Goal: Transaction & Acquisition: Purchase product/service

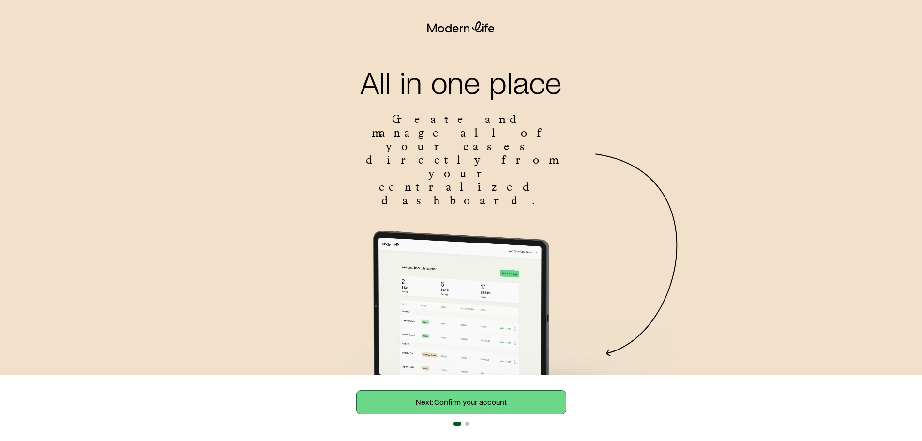
click at [480, 401] on link "Next: Confirm your account" at bounding box center [461, 401] width 209 height 23
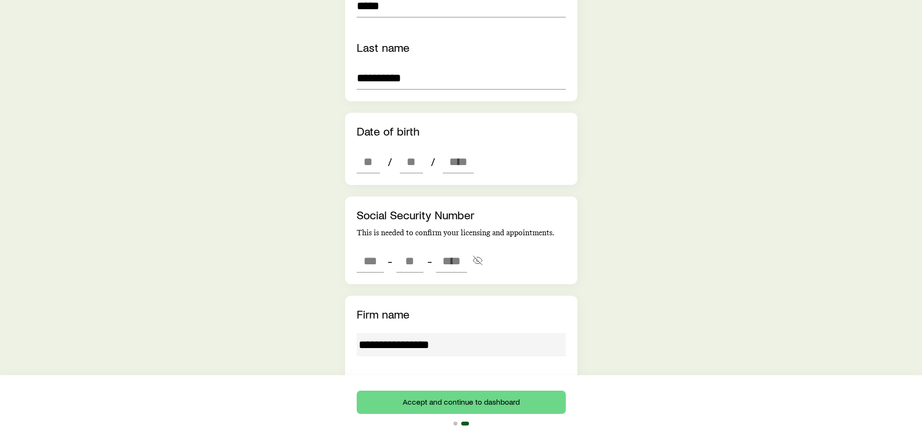
scroll to position [387, 0]
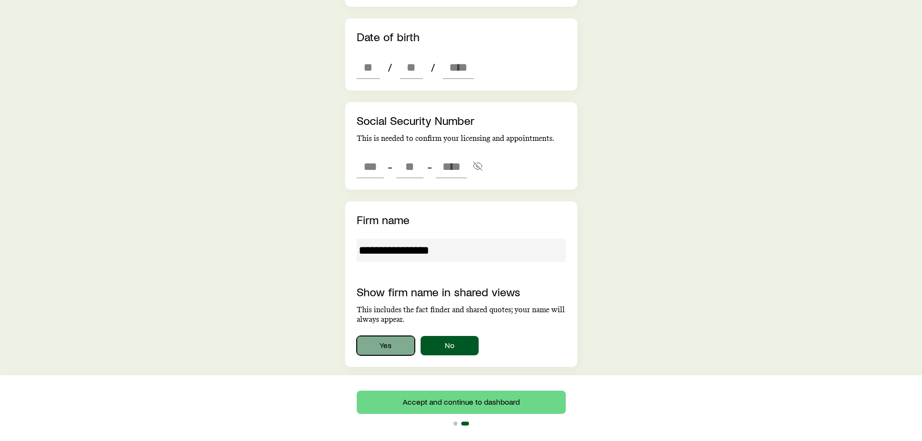
click at [386, 336] on button "Yes" at bounding box center [386, 345] width 58 height 19
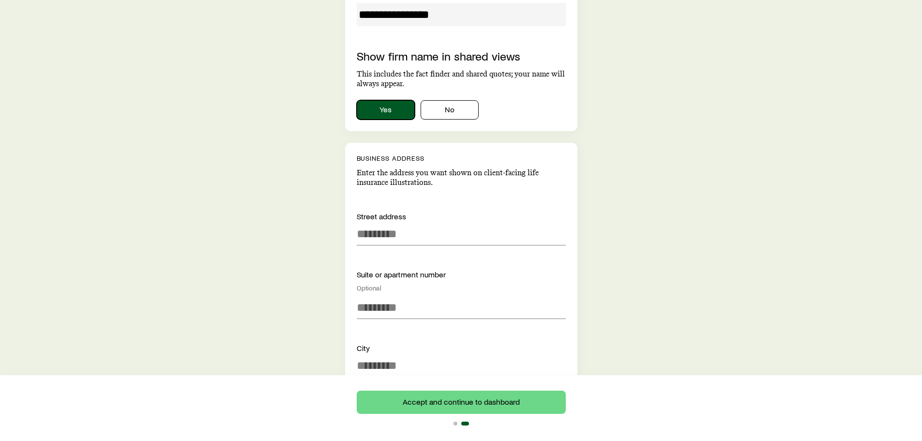
scroll to position [629, 0]
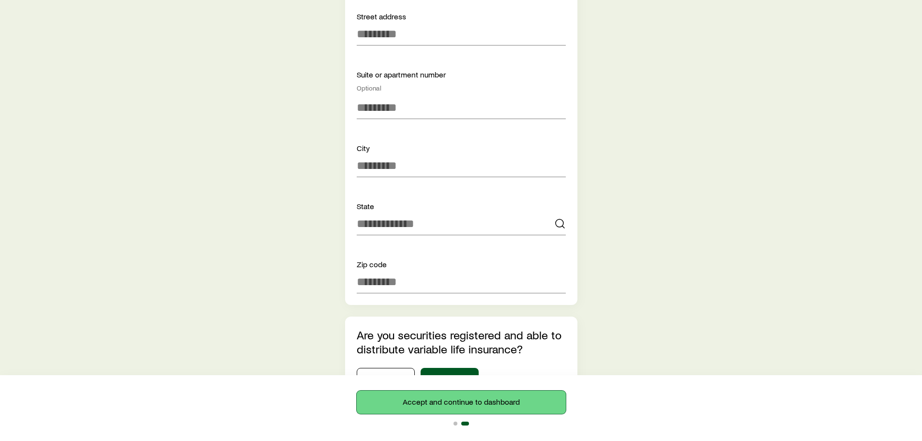
click at [450, 399] on button "Accept and continue to dashboard" at bounding box center [461, 401] width 209 height 23
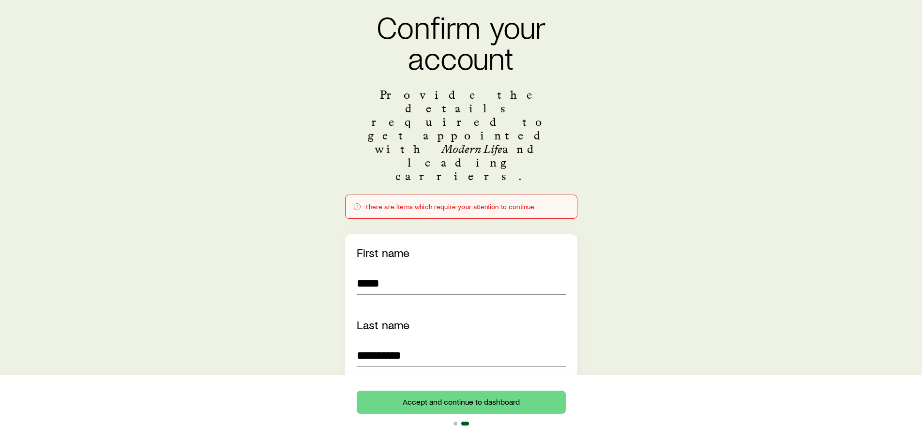
scroll to position [242, 0]
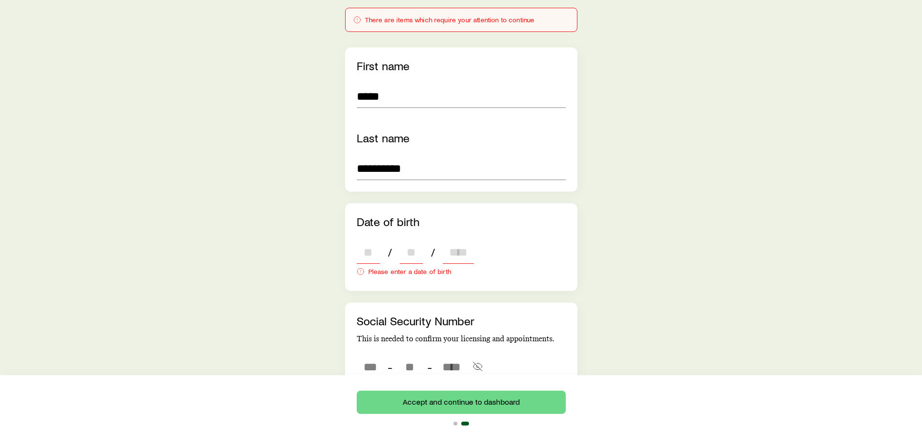
click at [369, 240] on input "dateOfBirth" at bounding box center [368, 251] width 23 height 23
type input "**"
type input "****"
type input "*"
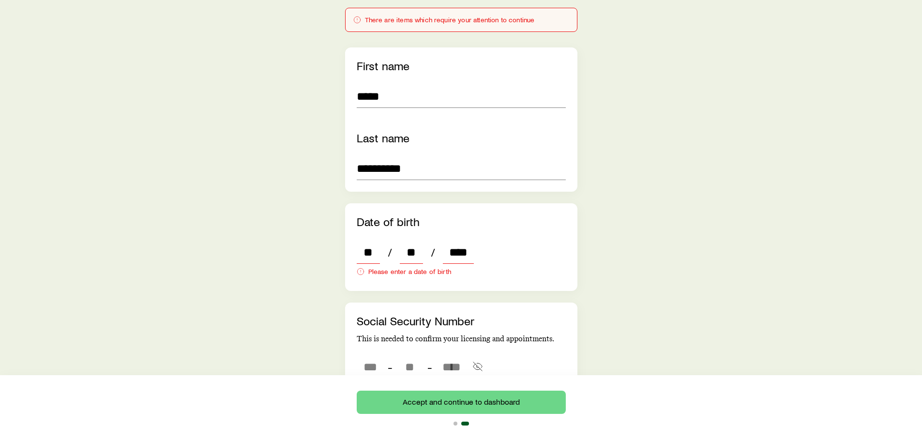
type input "*"
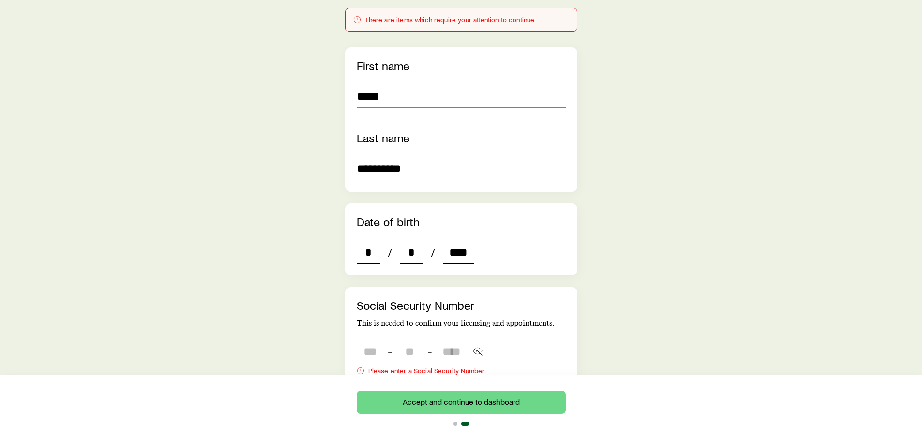
type input "****"
click at [360, 340] on input "tel" at bounding box center [370, 351] width 27 height 23
type input "***"
type input "**"
type input "****"
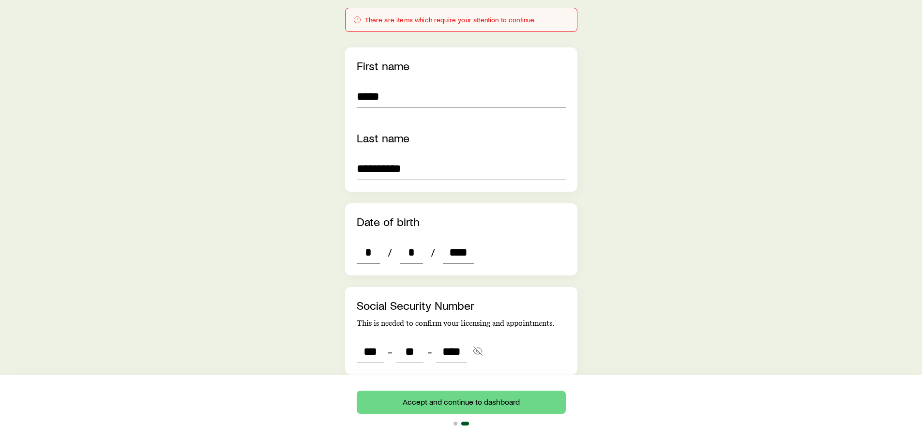
click at [569, 302] on div "Social Security Number This is needed to confirm your licensing and appointment…" at bounding box center [461, 331] width 232 height 88
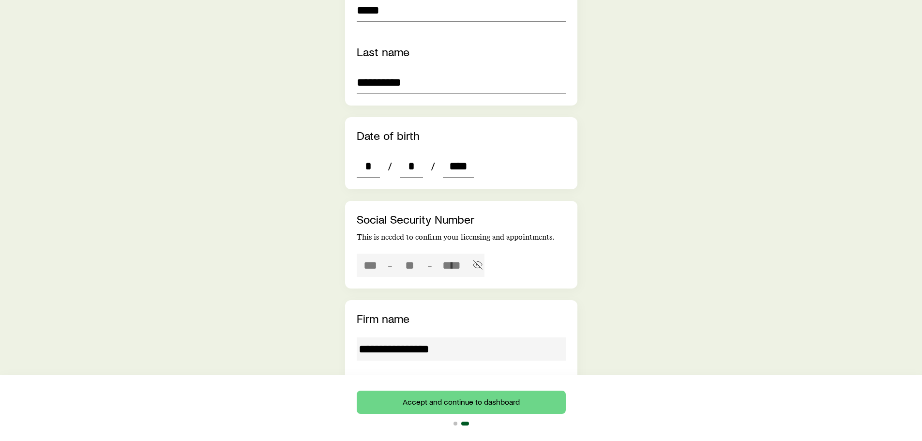
type input "***"
type input "**"
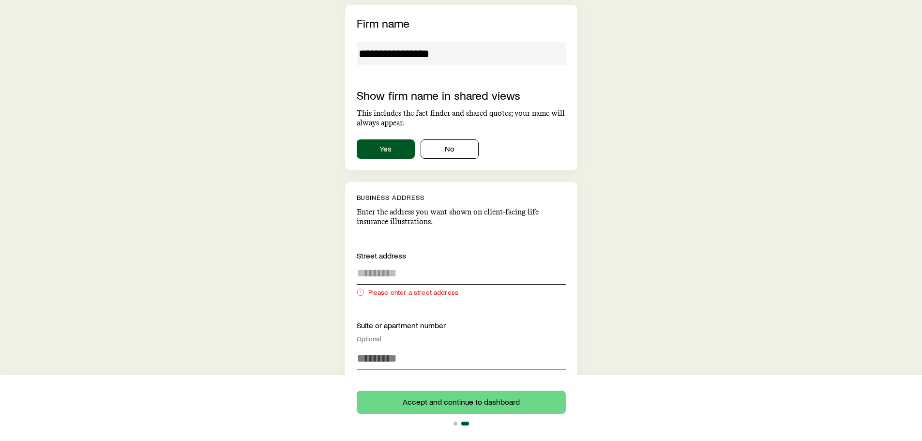
scroll to position [629, 0]
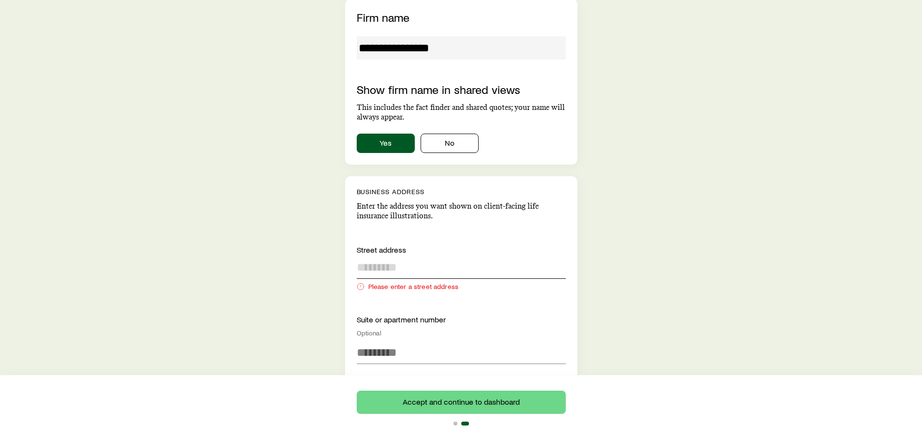
click at [404, 255] on input at bounding box center [461, 266] width 209 height 23
click at [423, 255] on input at bounding box center [461, 266] width 209 height 23
paste input "**********"
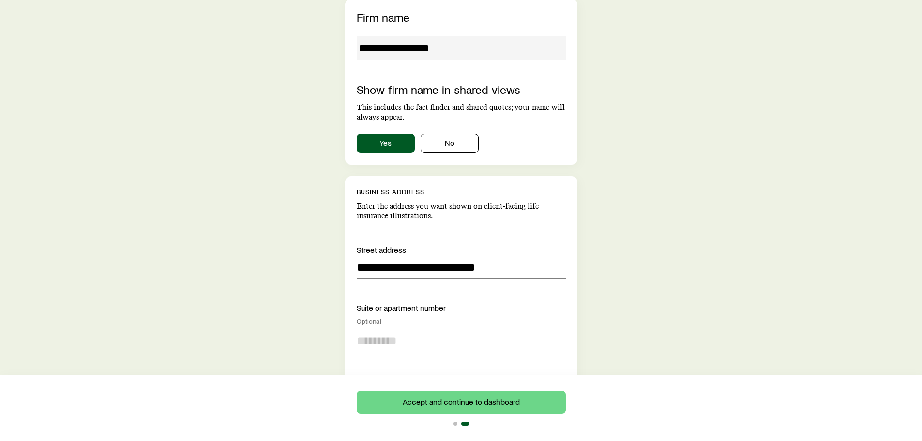
click at [386, 329] on input at bounding box center [461, 340] width 209 height 23
drag, startPoint x: 489, startPoint y: 214, endPoint x: 445, endPoint y: 214, distance: 44.5
click at [445, 255] on input "**********" at bounding box center [461, 266] width 209 height 23
type input "**********"
click at [393, 329] on input at bounding box center [461, 340] width 209 height 23
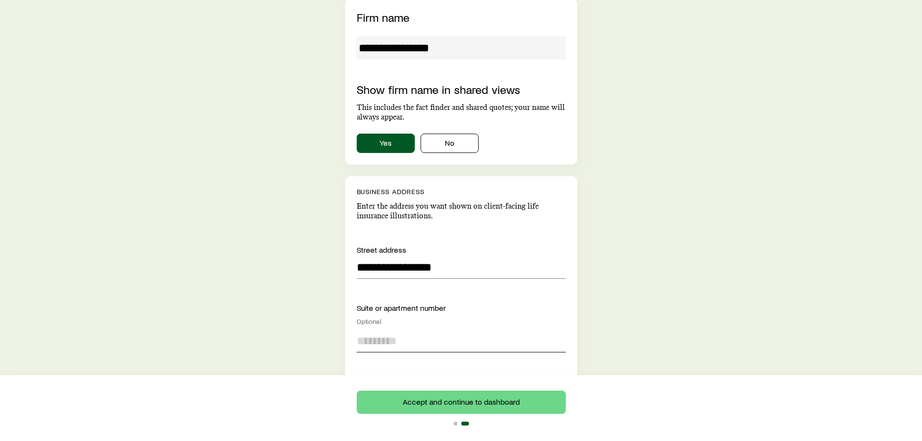
paste input "**********"
drag, startPoint x: 356, startPoint y: 285, endPoint x: 368, endPoint y: 286, distance: 12.1
click at [357, 329] on input "**********" at bounding box center [461, 340] width 209 height 23
type input "*********"
click at [391, 387] on input at bounding box center [461, 398] width 209 height 23
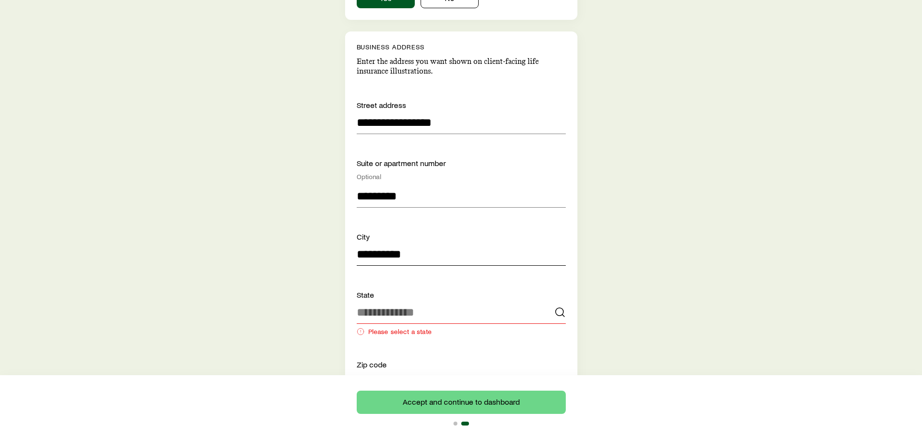
scroll to position [774, 0]
type input "**********"
click at [412, 300] on input at bounding box center [461, 311] width 209 height 23
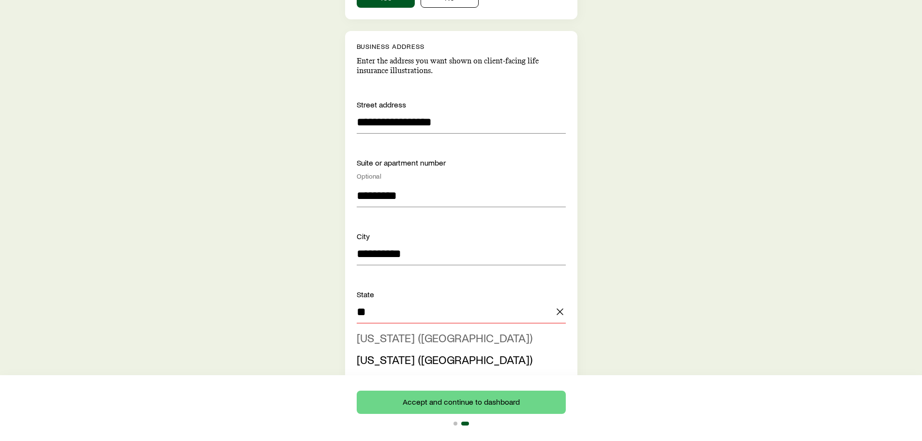
click at [385, 330] on span "[US_STATE] ([GEOGRAPHIC_DATA])" at bounding box center [445, 337] width 176 height 14
type input "**********"
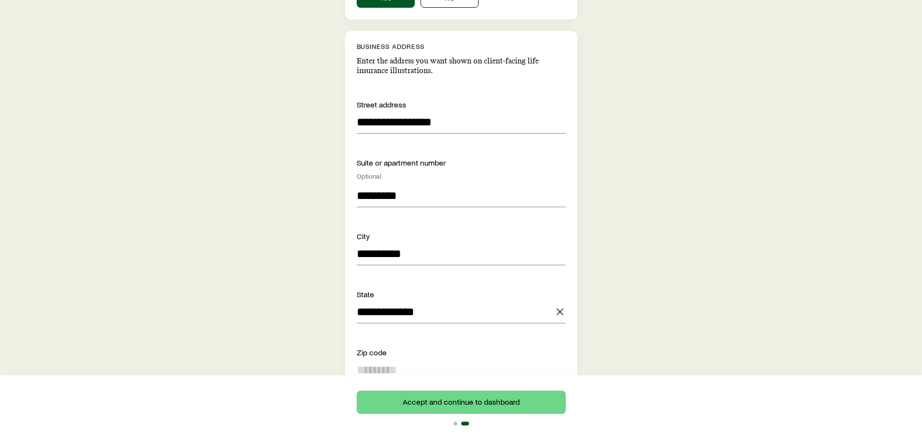
click at [405, 358] on input at bounding box center [461, 369] width 209 height 23
type input "*****"
click at [556, 346] on div "Zip code" at bounding box center [461, 352] width 209 height 12
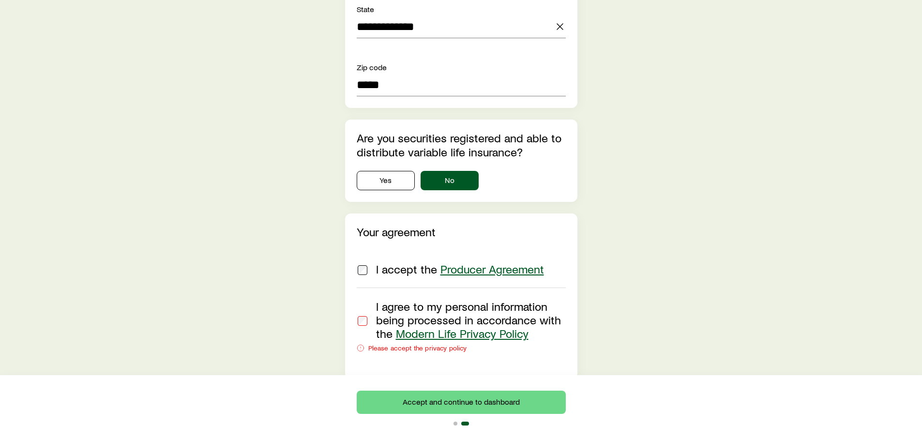
scroll to position [1044, 0]
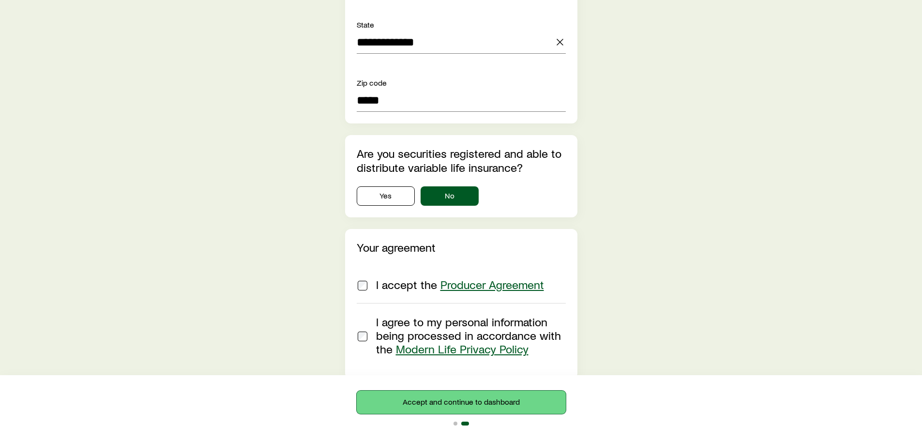
click at [452, 399] on button "Accept and continue to dashboard" at bounding box center [461, 401] width 209 height 23
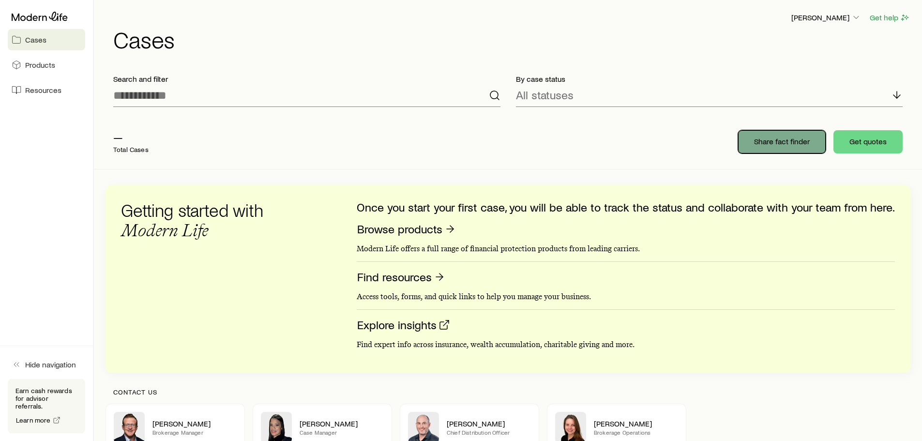
click at [755, 146] on button "Share fact finder" at bounding box center [782, 141] width 88 height 23
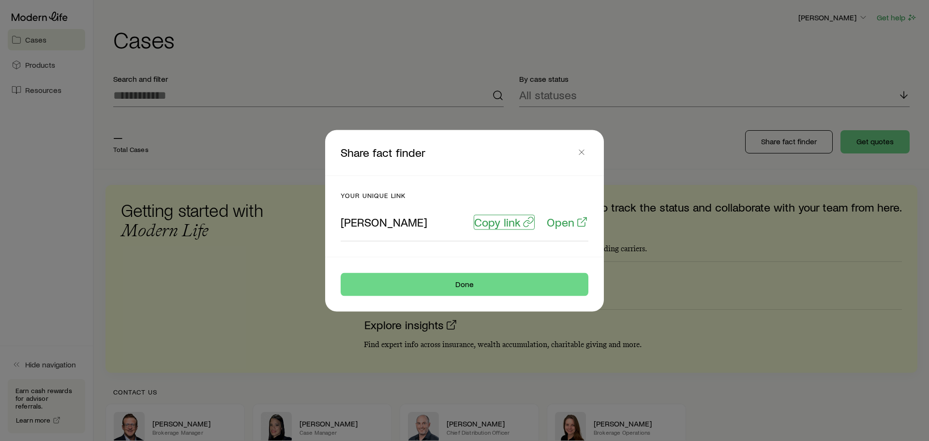
click at [502, 224] on p "Copy link" at bounding box center [497, 222] width 46 height 14
click at [564, 223] on p "Open" at bounding box center [561, 222] width 28 height 14
click at [581, 150] on icon "button" at bounding box center [582, 152] width 10 height 10
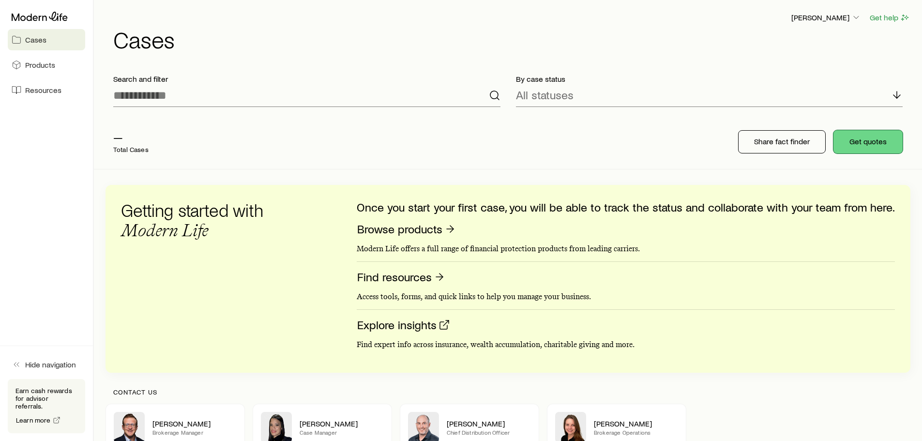
click at [847, 135] on button "Get quotes" at bounding box center [867, 141] width 69 height 23
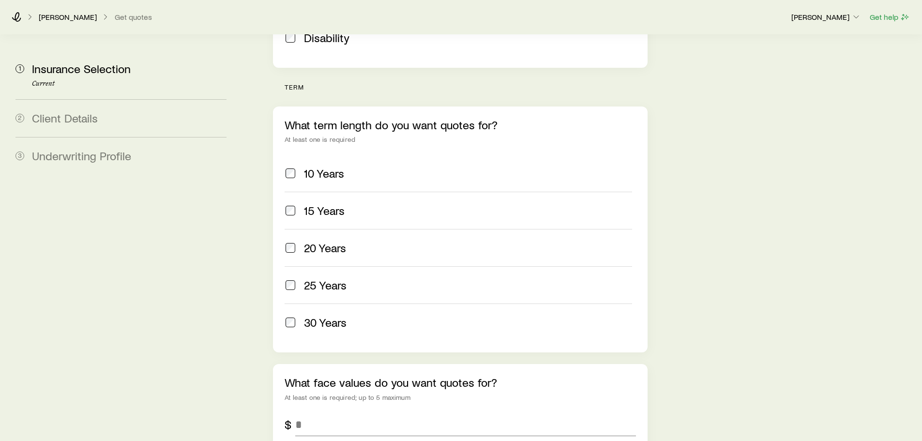
scroll to position [387, 0]
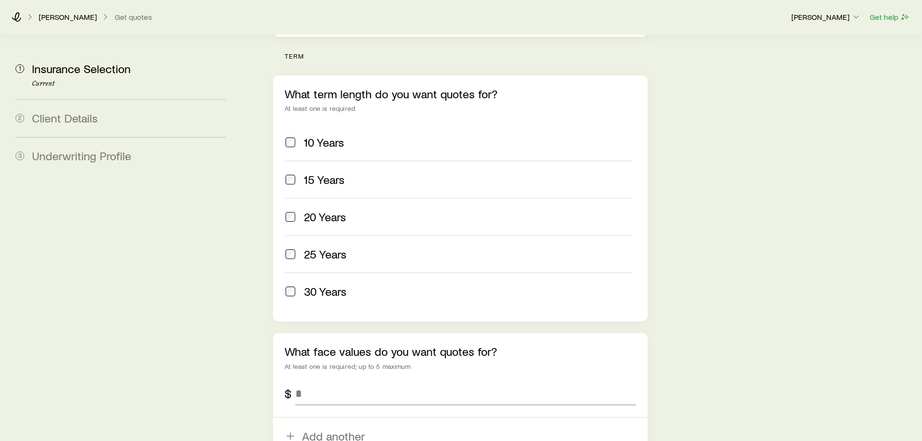
click at [284, 210] on span at bounding box center [290, 217] width 12 height 14
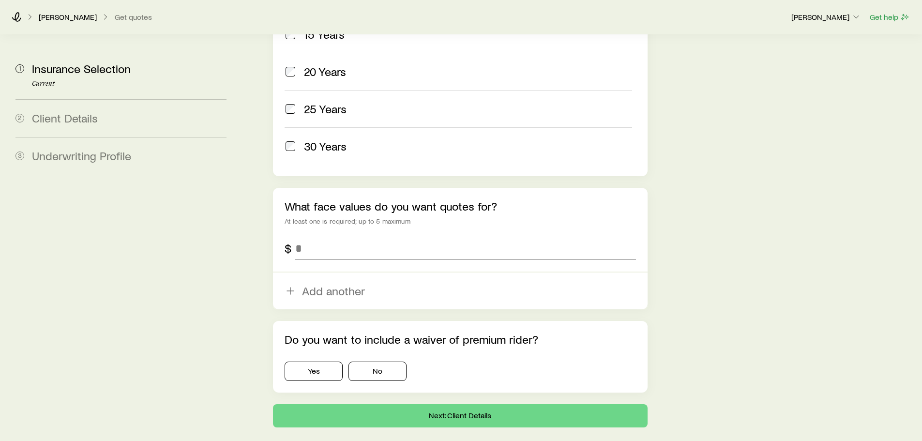
scroll to position [557, 0]
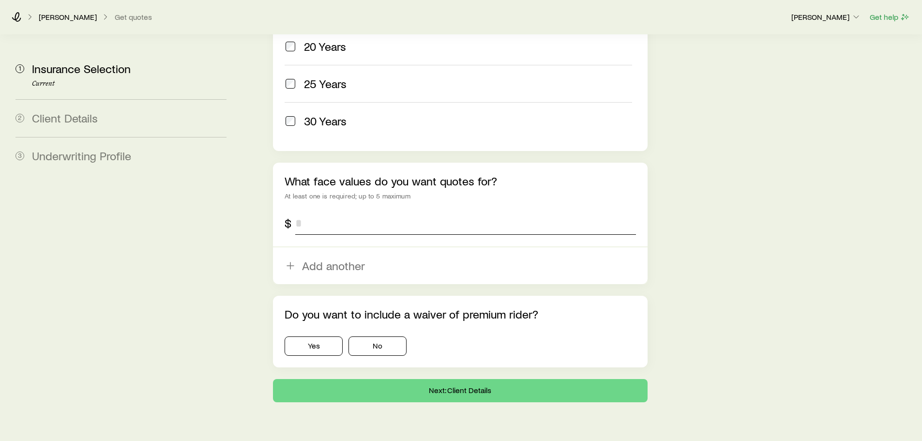
click at [308, 211] on input "tel" at bounding box center [465, 222] width 340 height 23
type input "*********"
click at [386, 336] on button "No" at bounding box center [377, 345] width 58 height 19
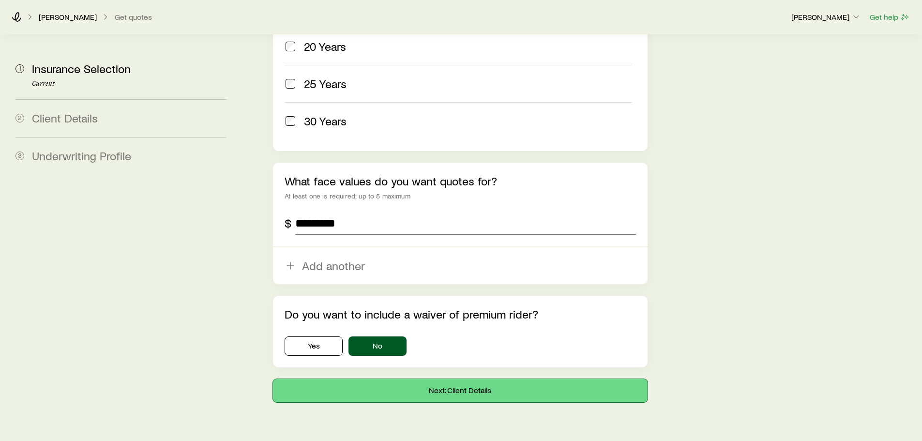
click at [469, 379] on button "Next: Client Details" at bounding box center [460, 390] width 374 height 23
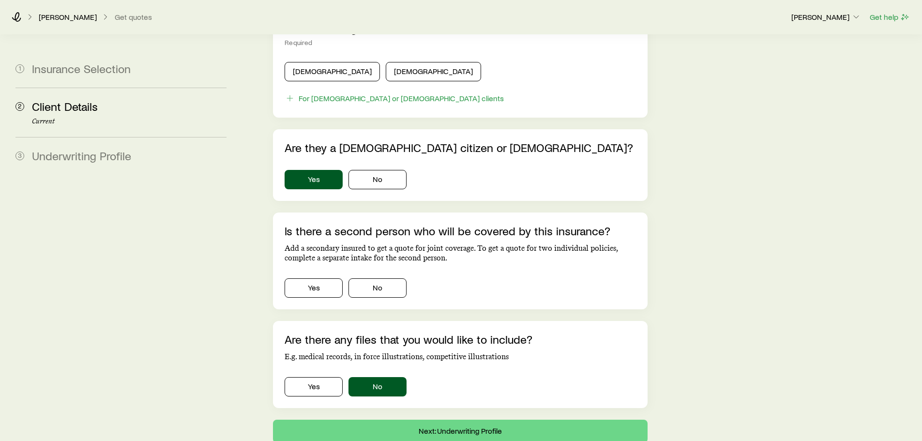
scroll to position [575, 0]
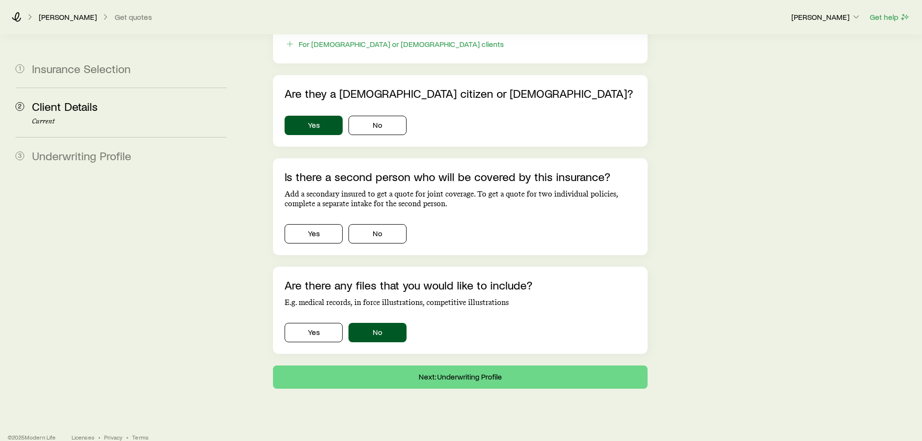
click at [109, 156] on span "Underwriting Profile" at bounding box center [81, 156] width 99 height 14
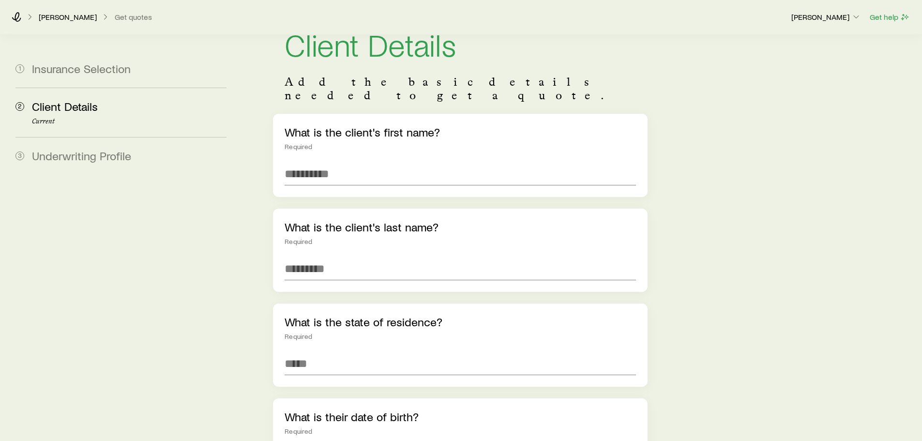
scroll to position [0, 0]
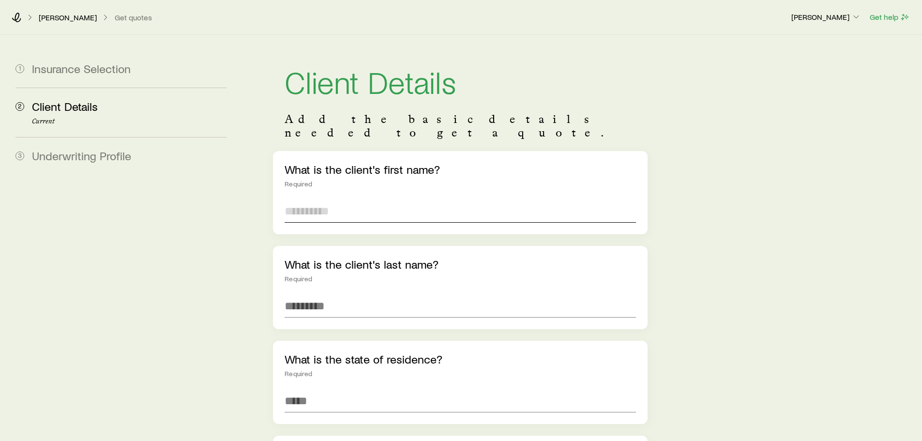
click at [333, 199] on input "text" at bounding box center [459, 210] width 351 height 23
type input "****"
click at [343, 294] on input "text" at bounding box center [459, 305] width 351 height 23
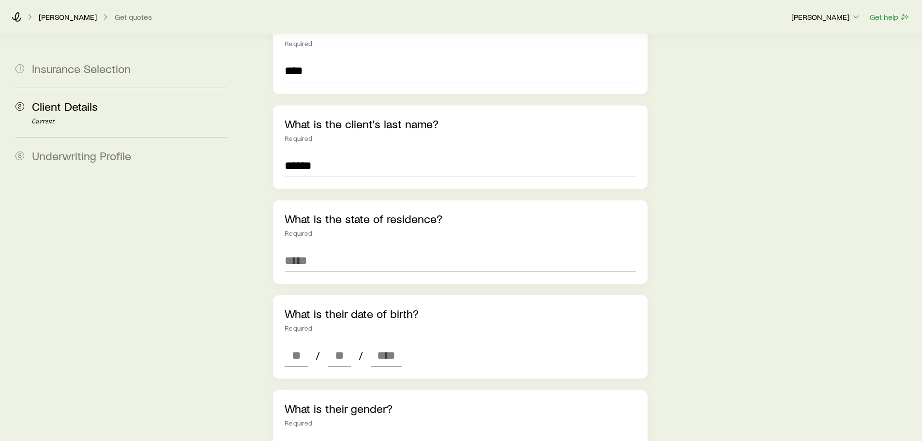
scroll to position [145, 0]
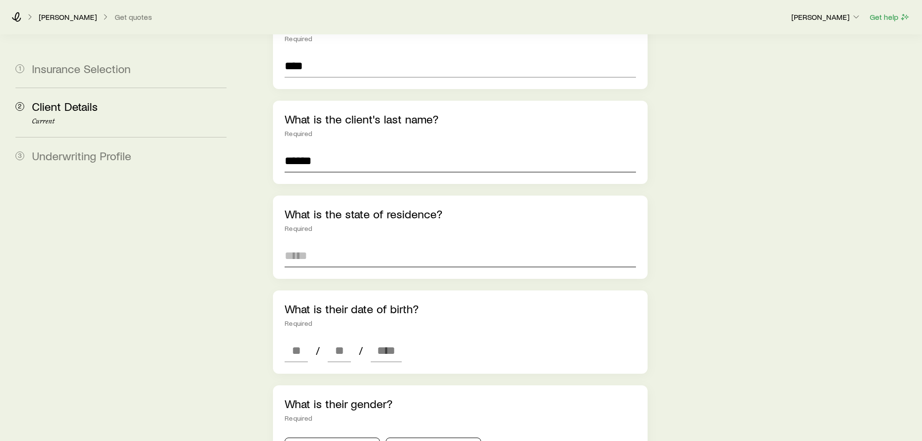
type input "******"
click at [329, 244] on input at bounding box center [459, 255] width 351 height 23
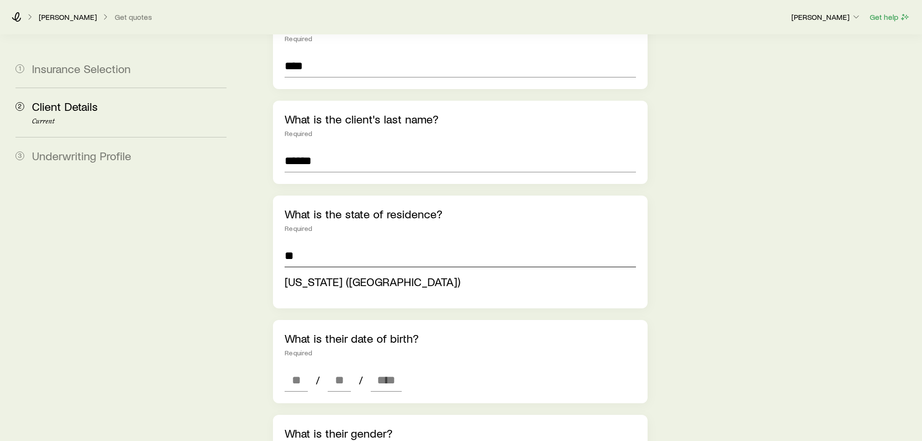
type input "**********"
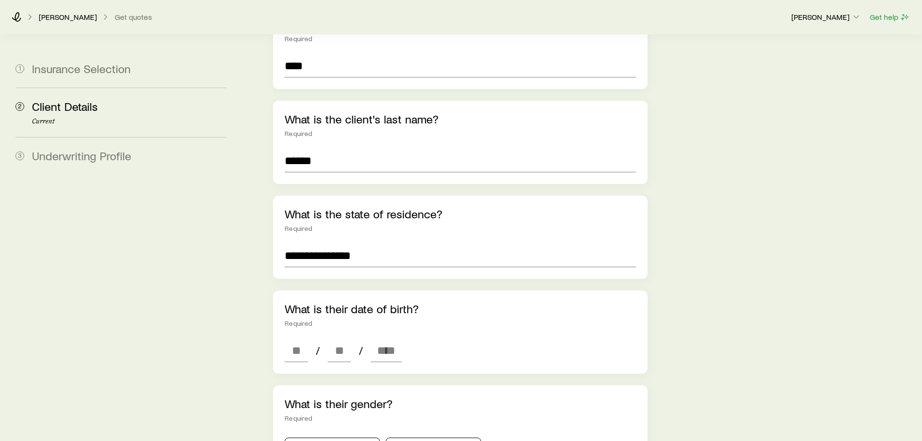
click at [646, 272] on div "**********" at bounding box center [460, 395] width 374 height 778
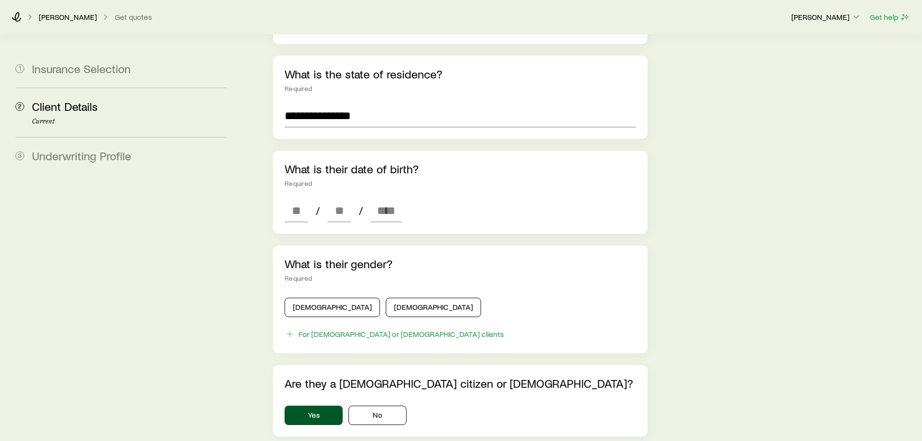
scroll to position [290, 0]
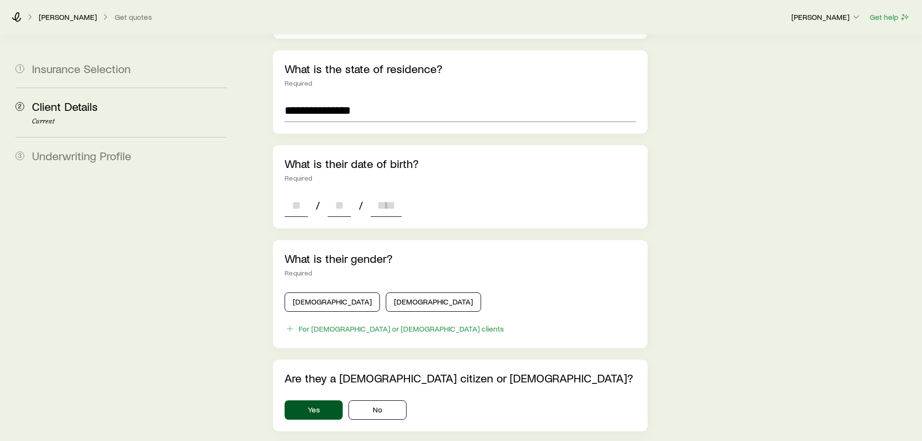
click at [287, 194] on input at bounding box center [295, 205] width 23 height 23
type input "**"
type input "****"
type input "*"
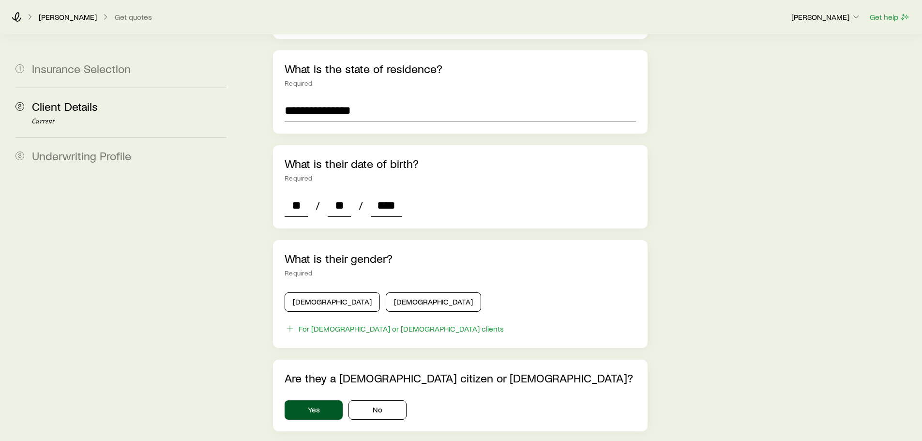
type input "*"
type input "****"
click at [314, 292] on button "[DEMOGRAPHIC_DATA]" at bounding box center [331, 301] width 95 height 19
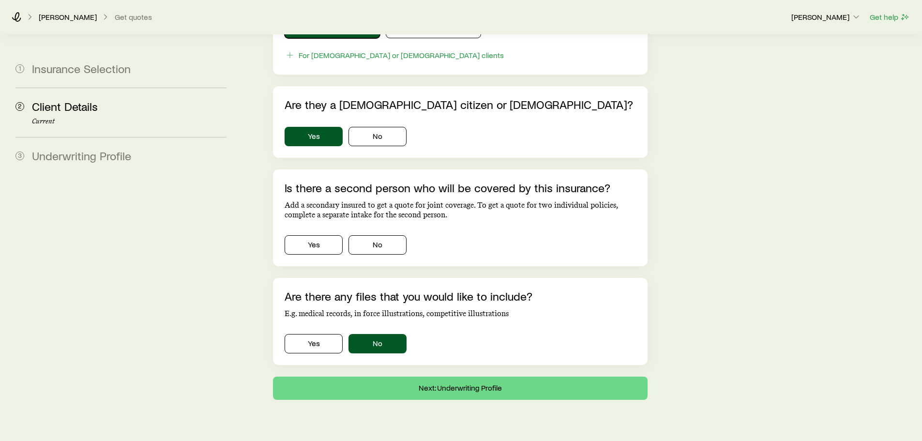
scroll to position [575, 0]
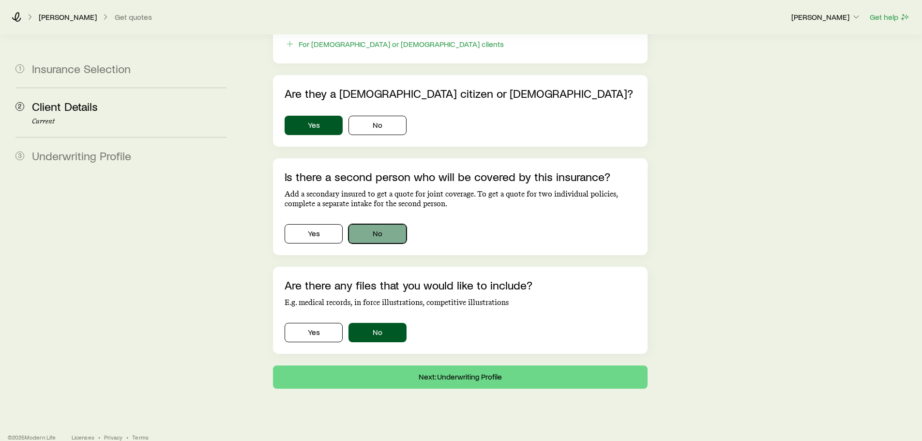
click at [374, 224] on button "No" at bounding box center [377, 233] width 58 height 19
click at [443, 365] on button "Next: Underwriting Profile" at bounding box center [460, 376] width 374 height 23
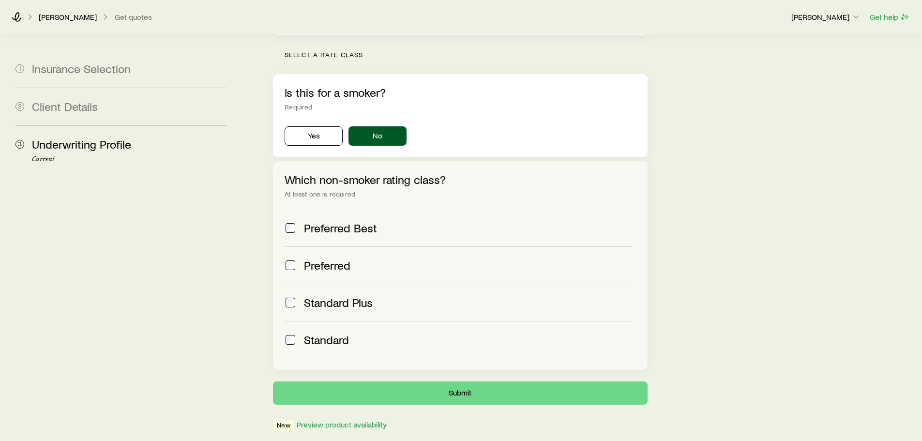
scroll to position [290, 0]
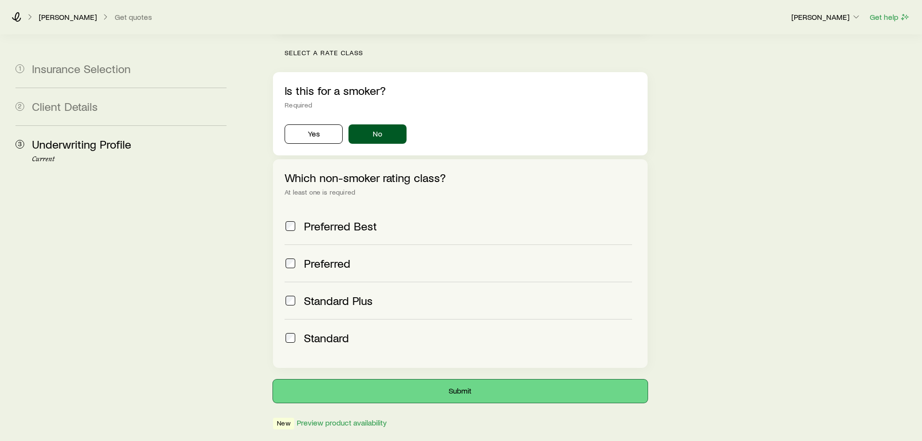
click at [444, 379] on button "Submit" at bounding box center [460, 390] width 374 height 23
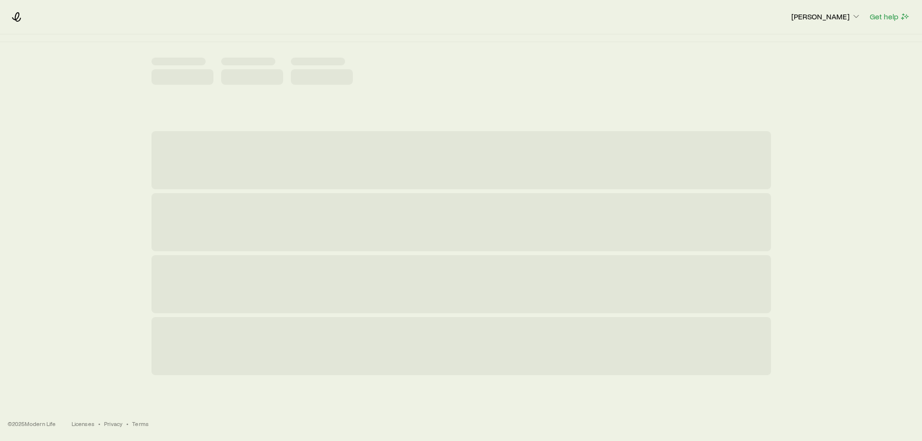
scroll to position [0, 0]
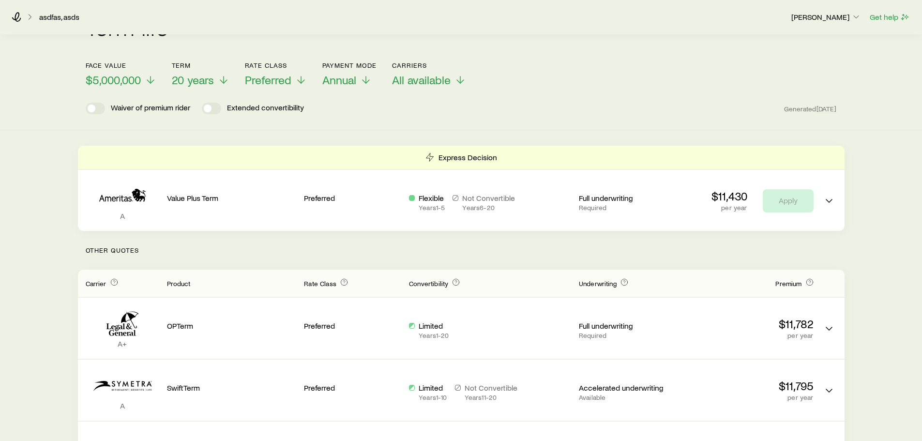
scroll to position [48, 0]
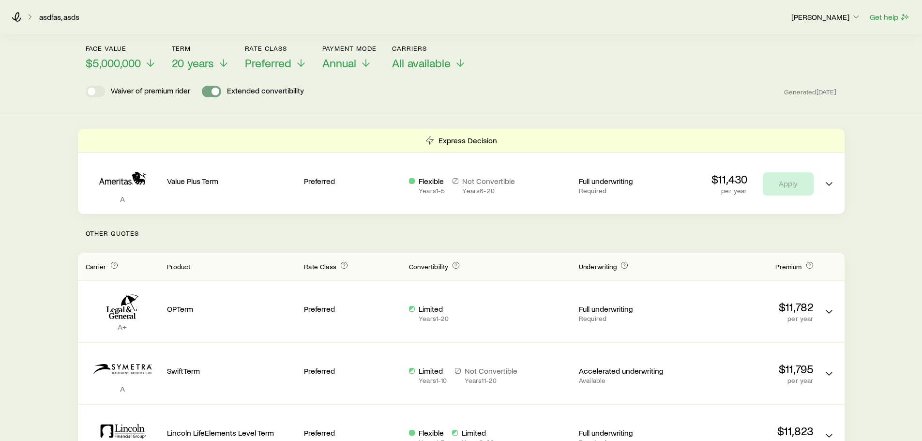
click at [215, 91] on span at bounding box center [215, 92] width 8 height 8
click at [200, 92] on div "Waiver of premium rider Extended convertibility" at bounding box center [195, 92] width 218 height 12
click at [203, 91] on span at bounding box center [211, 92] width 19 height 12
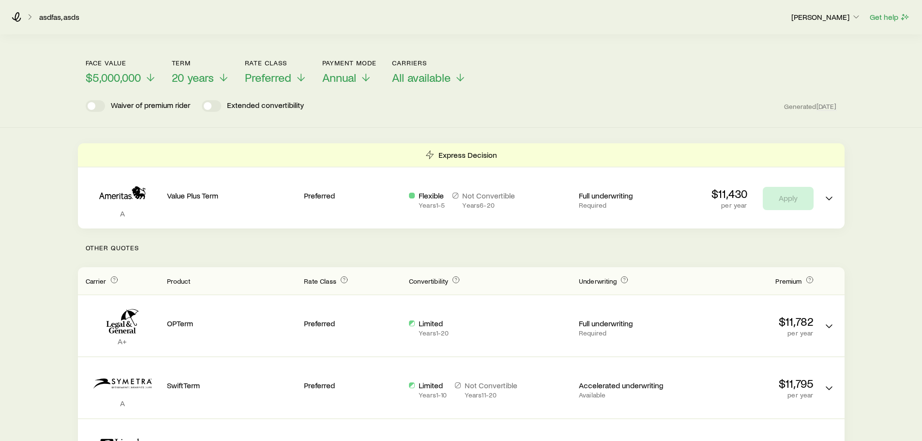
scroll to position [11, 0]
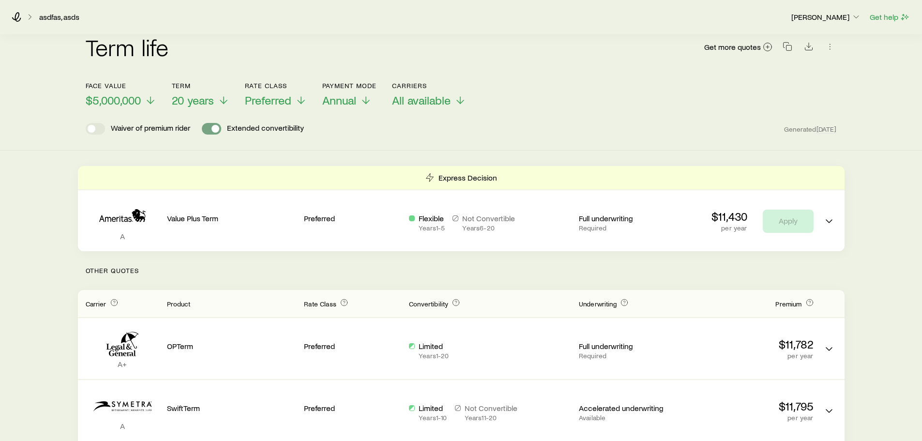
click at [216, 127] on span at bounding box center [215, 129] width 8 height 8
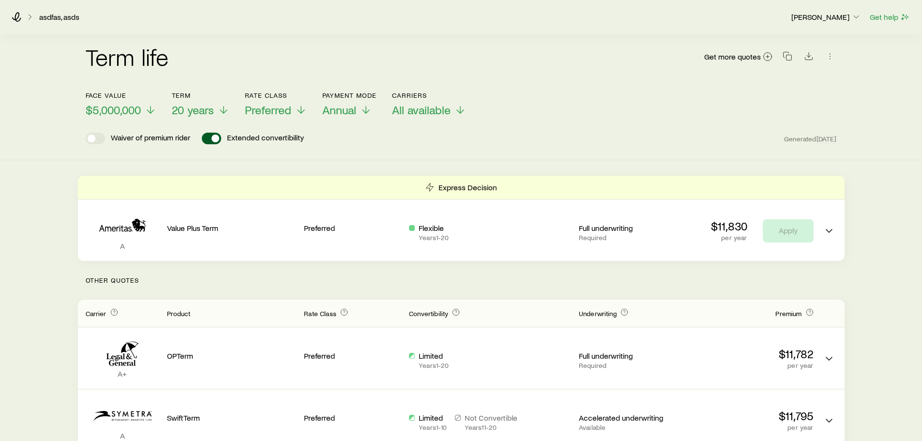
scroll to position [0, 0]
click at [208, 142] on span at bounding box center [208, 140] width 8 height 8
click at [214, 140] on span at bounding box center [215, 140] width 8 height 8
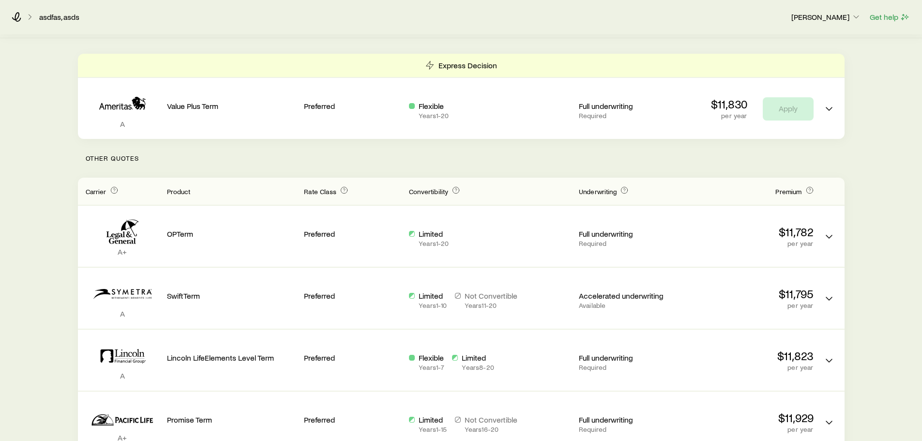
scroll to position [145, 0]
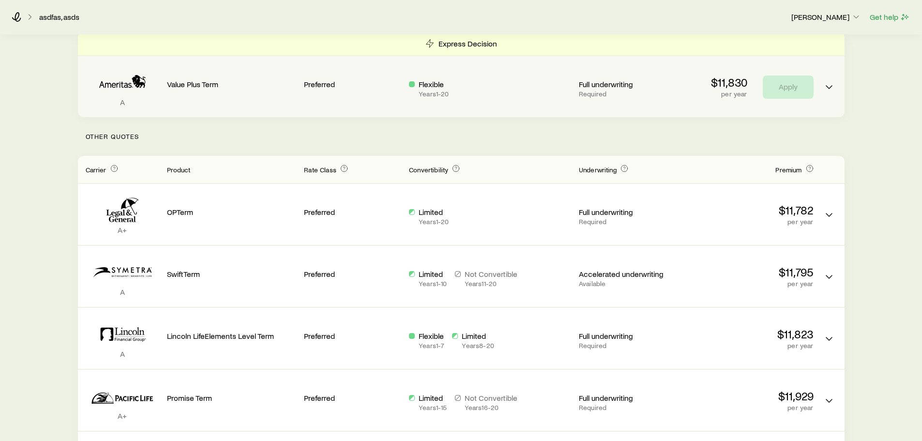
click at [400, 92] on div "Preferred" at bounding box center [352, 83] width 97 height 38
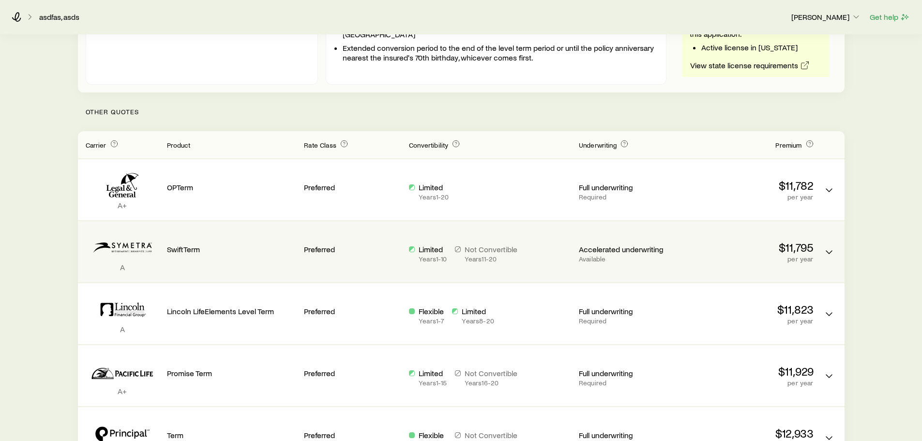
scroll to position [290, 0]
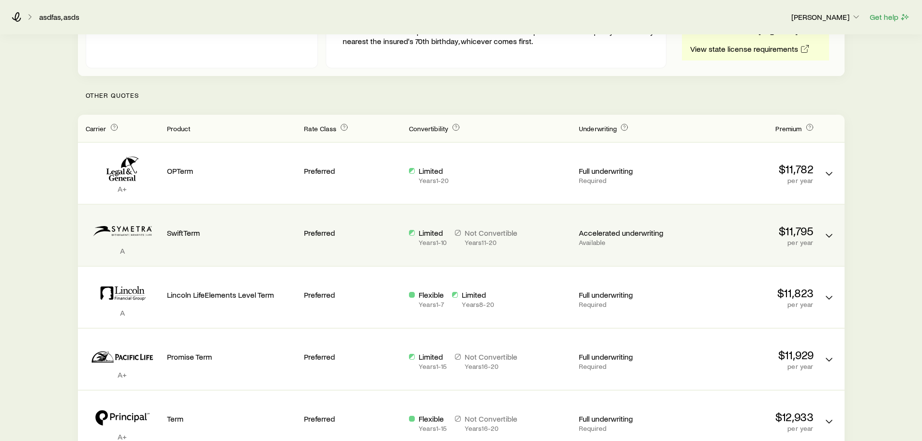
click at [401, 243] on div "Preferred" at bounding box center [352, 231] width 97 height 38
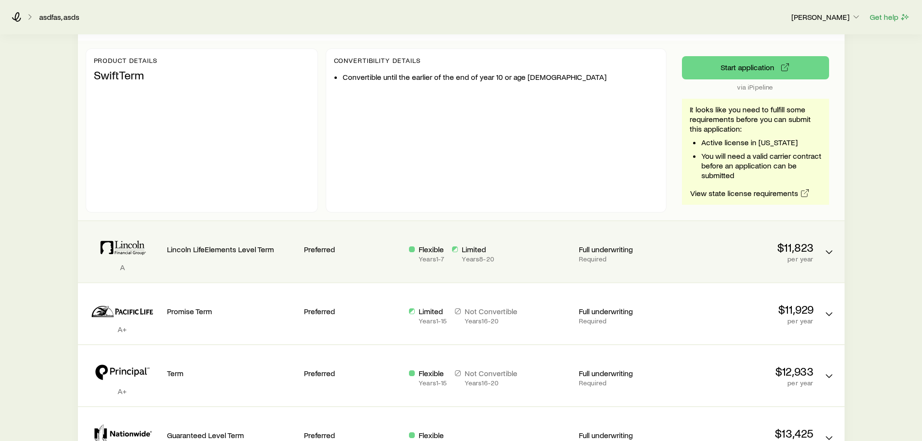
scroll to position [532, 0]
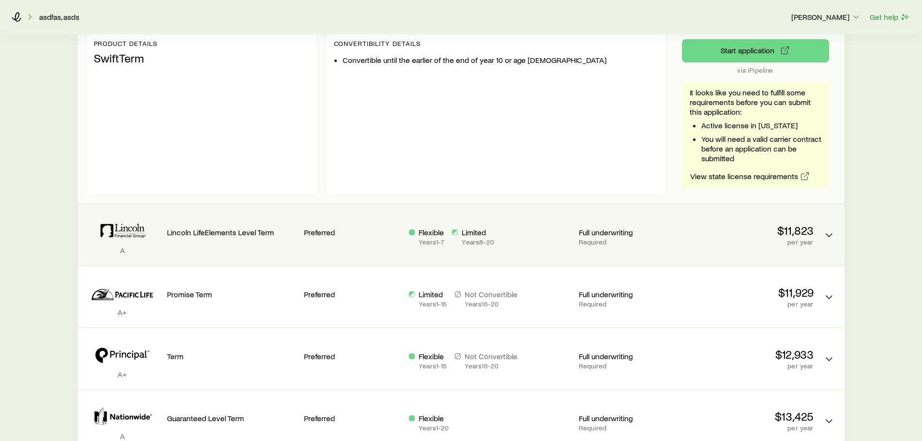
click at [404, 234] on div "A Lincoln LifeElements Level Term Preferred Flexible Years 1 - 7 Limited Years …" at bounding box center [461, 234] width 766 height 61
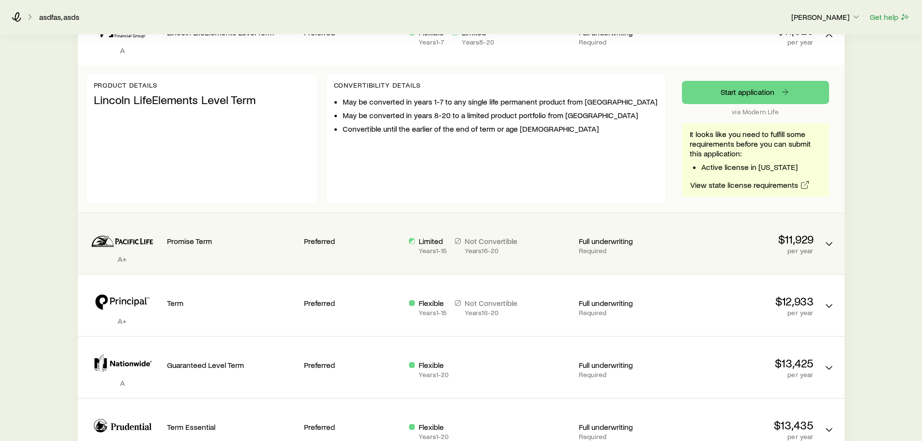
scroll to position [774, 0]
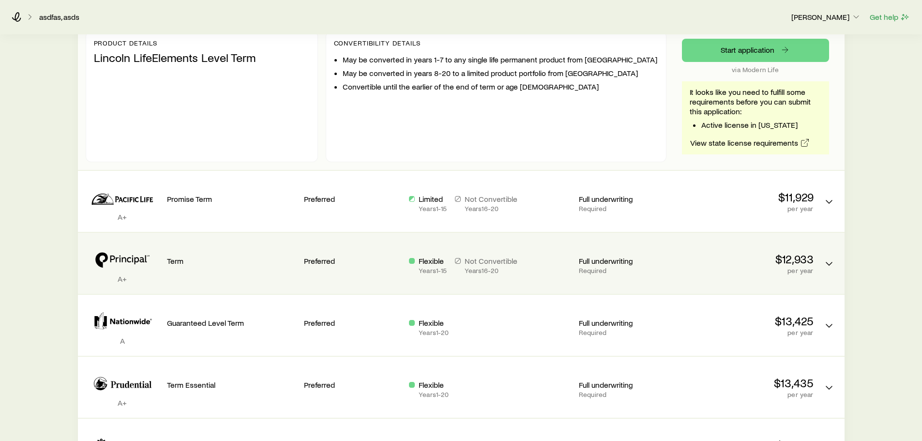
click at [428, 264] on p "Flexible" at bounding box center [433, 261] width 28 height 10
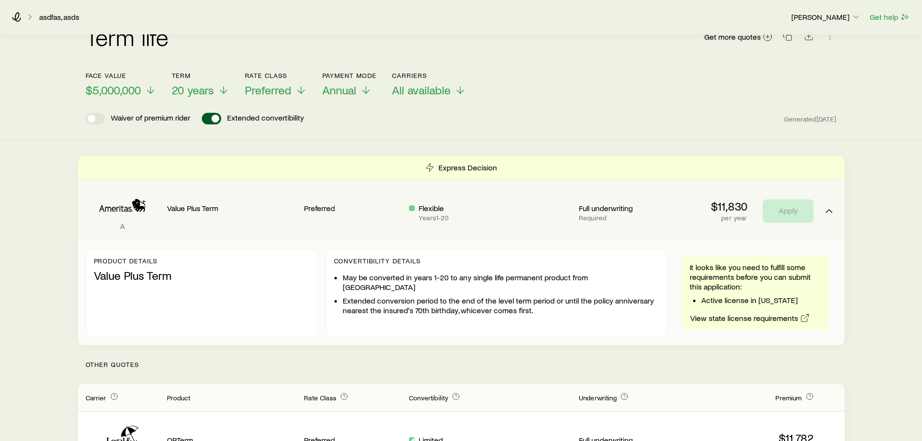
scroll to position [0, 0]
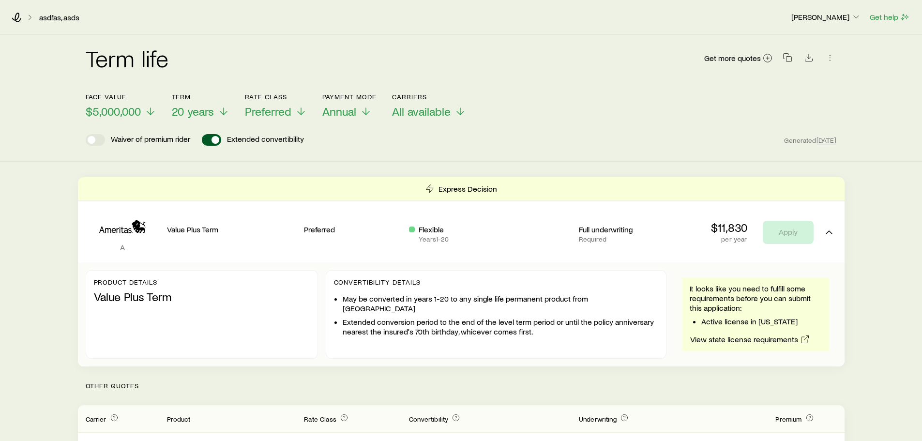
click at [389, 141] on div "Waiver of premium rider Extended convertibility Generated [DATE]" at bounding box center [461, 140] width 751 height 12
click at [19, 18] on icon at bounding box center [17, 18] width 10 height 10
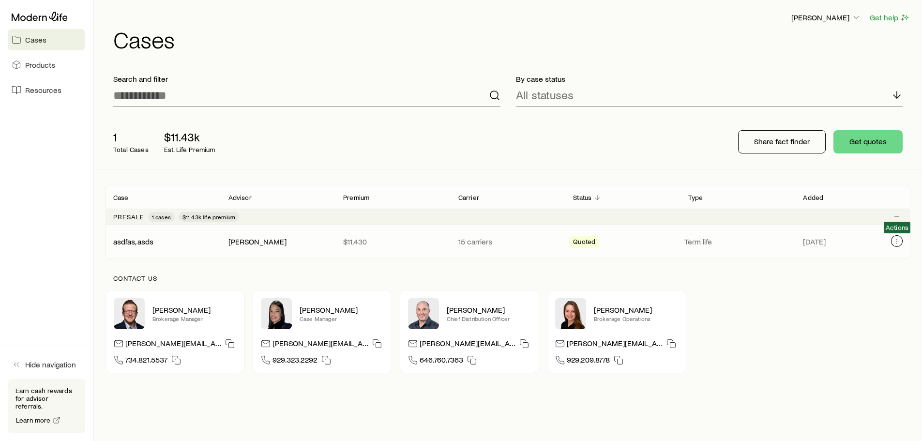
click at [898, 241] on icon "Client cases" at bounding box center [897, 241] width 8 height 8
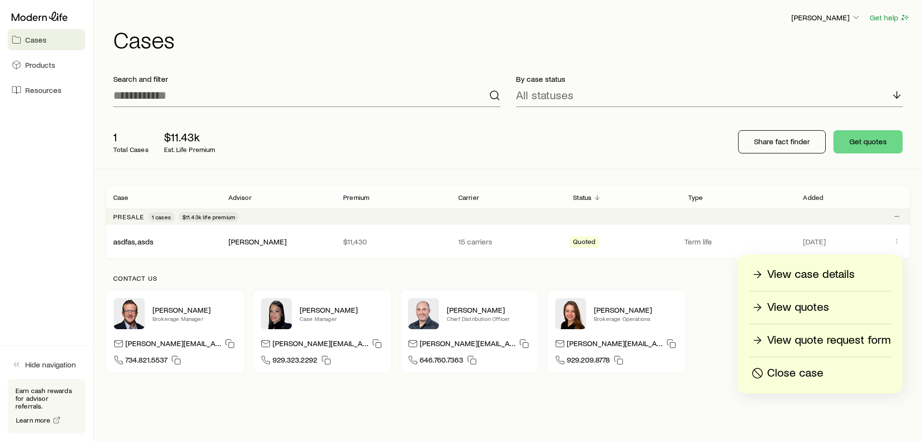
click at [795, 374] on p "Close case" at bounding box center [795, 372] width 56 height 15
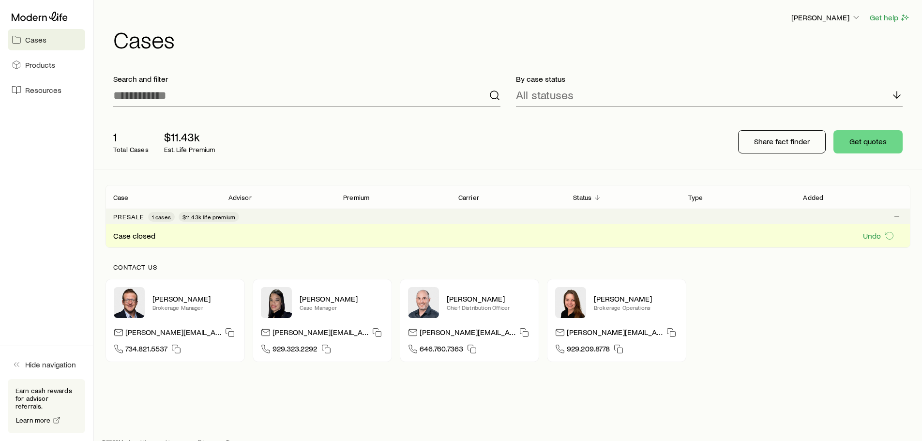
click at [354, 142] on div "1 Total Cases $11.43k Est. Life Premium" at bounding box center [260, 141] width 310 height 39
click at [46, 69] on span "Products" at bounding box center [40, 65] width 30 height 10
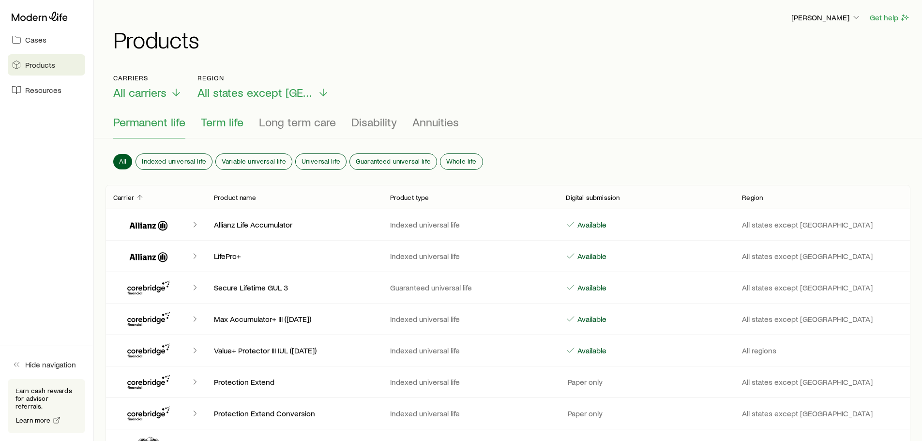
click at [231, 119] on span "Term life" at bounding box center [222, 122] width 43 height 14
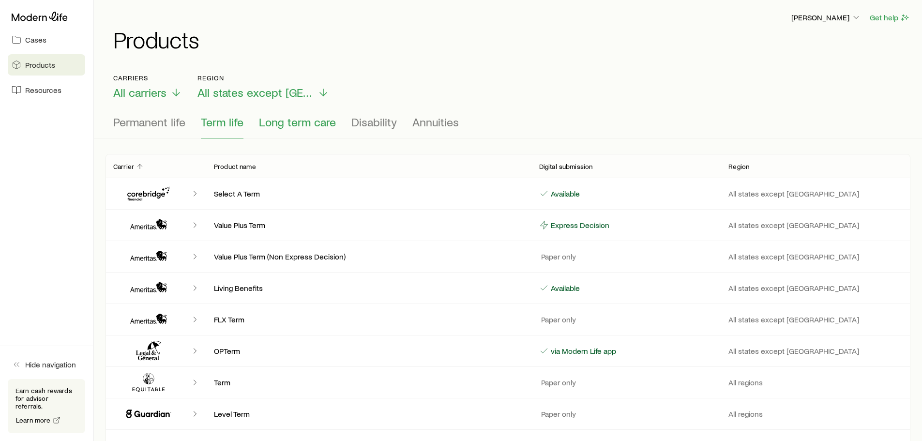
click at [303, 121] on span "Long term care" at bounding box center [297, 122] width 77 height 14
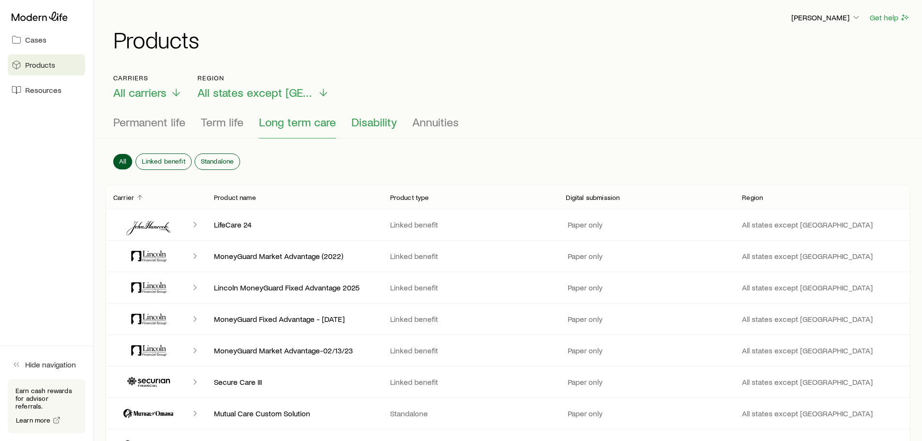
click at [369, 123] on span "Disability" at bounding box center [373, 122] width 45 height 14
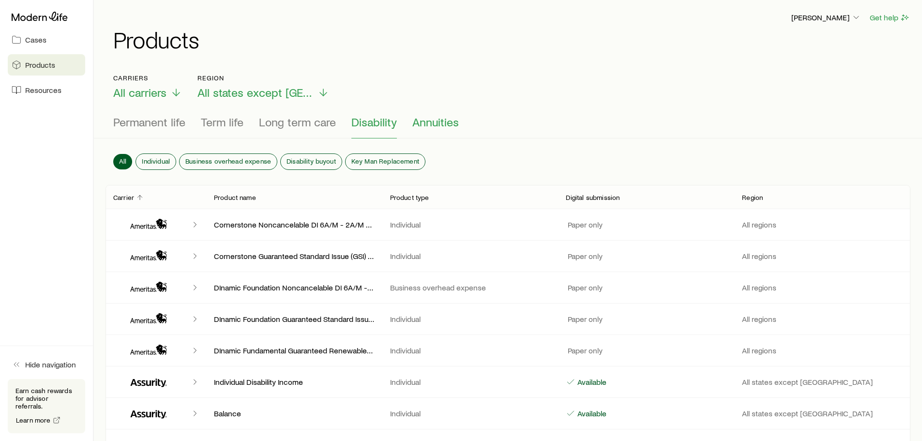
click at [419, 125] on span "Annuities" at bounding box center [435, 122] width 46 height 14
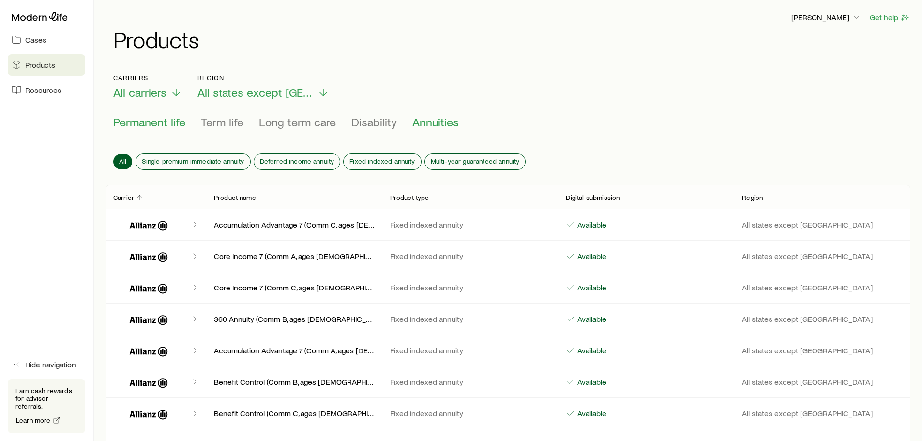
click at [150, 124] on span "Permanent life" at bounding box center [149, 122] width 72 height 14
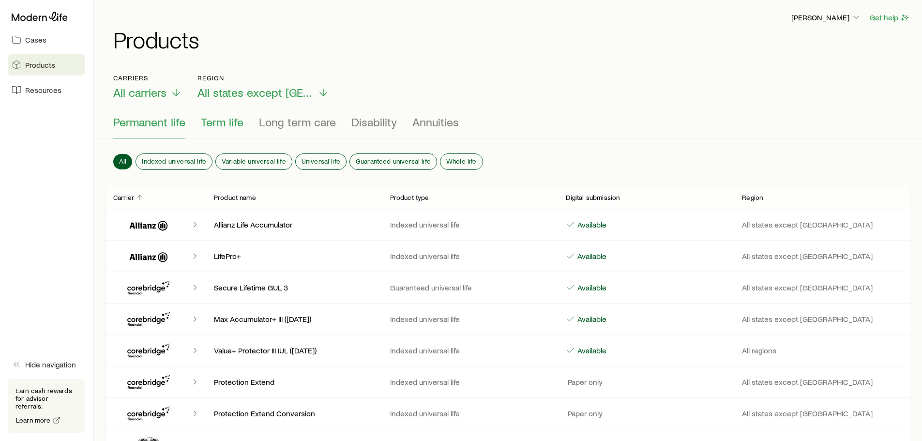
click at [225, 124] on span "Term life" at bounding box center [222, 122] width 43 height 14
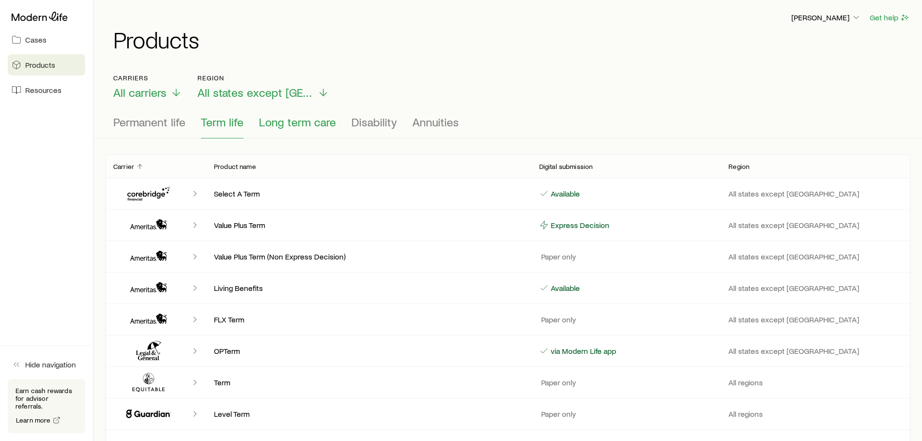
click at [282, 124] on span "Long term care" at bounding box center [297, 122] width 77 height 14
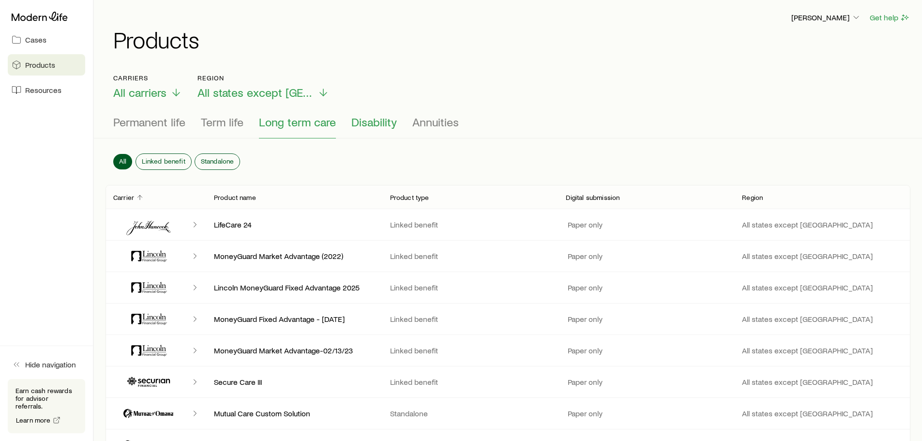
click at [372, 125] on span "Disability" at bounding box center [373, 122] width 45 height 14
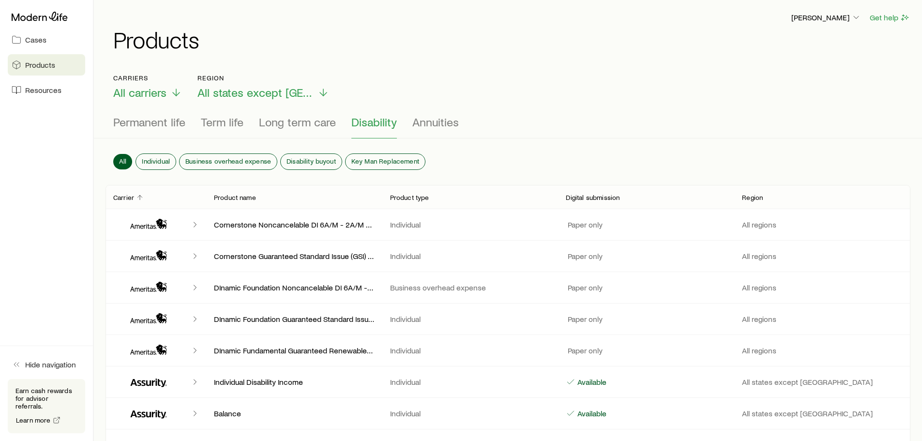
drag, startPoint x: 417, startPoint y: 121, endPoint x: 355, endPoint y: 135, distance: 64.1
click at [419, 121] on span "Annuities" at bounding box center [435, 122] width 46 height 14
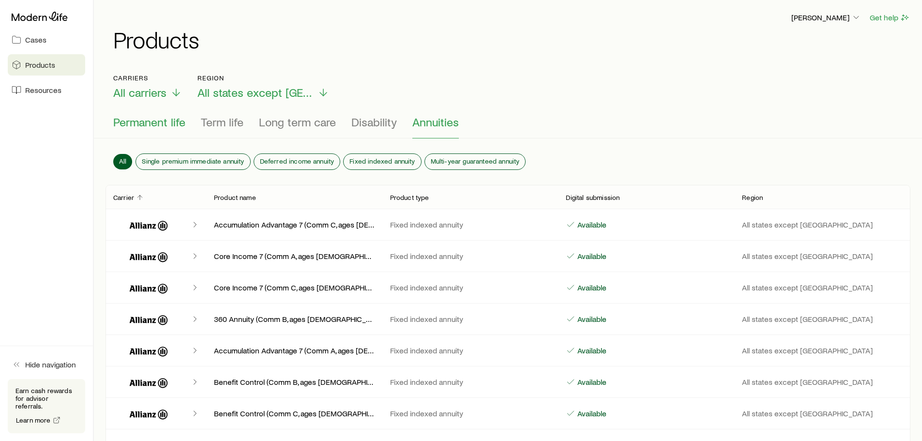
click at [139, 120] on span "Permanent life" at bounding box center [149, 122] width 72 height 14
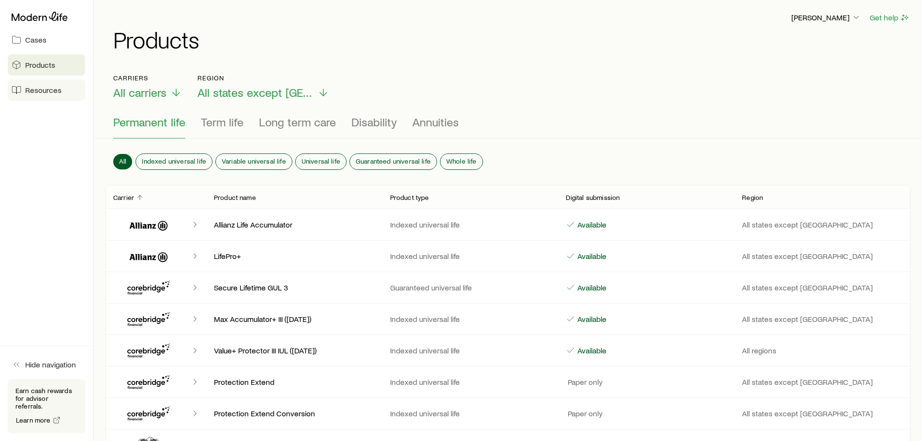
click at [37, 90] on span "Resources" at bounding box center [43, 90] width 36 height 10
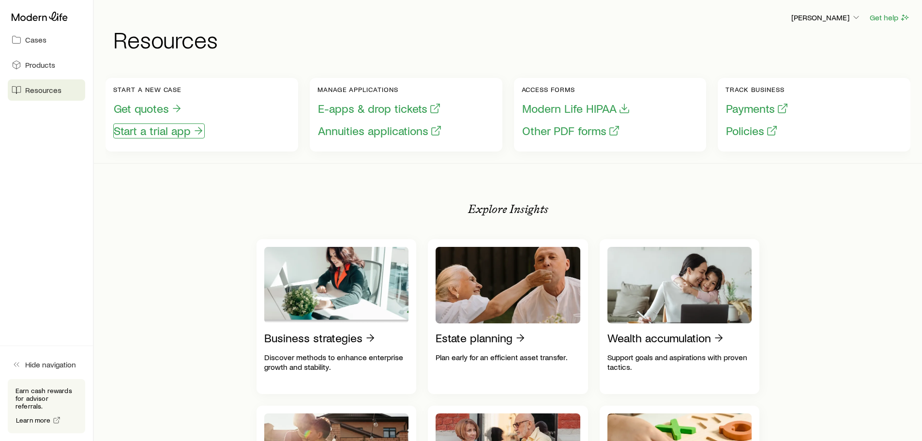
click at [173, 133] on button "Start a trial app" at bounding box center [158, 130] width 91 height 15
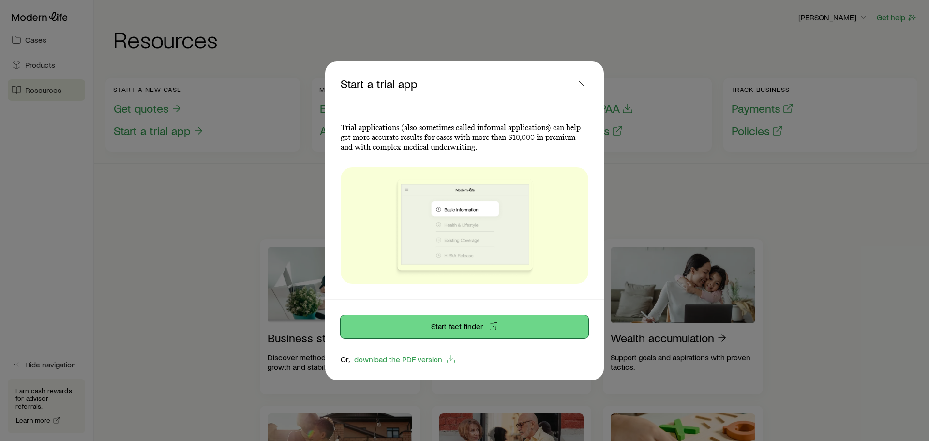
click at [463, 318] on link "Start fact finder" at bounding box center [465, 326] width 248 height 23
click at [580, 85] on icon "button" at bounding box center [582, 84] width 10 height 10
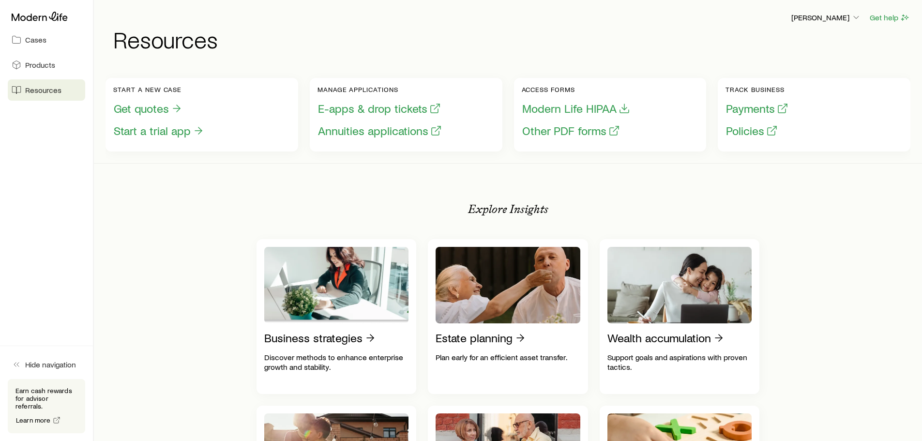
click at [742, 105] on button "Payments" at bounding box center [756, 108] width 63 height 15
click at [747, 129] on button "Policies" at bounding box center [751, 130] width 53 height 15
click at [570, 132] on button "Other PDF forms" at bounding box center [571, 130] width 99 height 15
drag, startPoint x: 780, startPoint y: 201, endPoint x: 790, endPoint y: 197, distance: 10.7
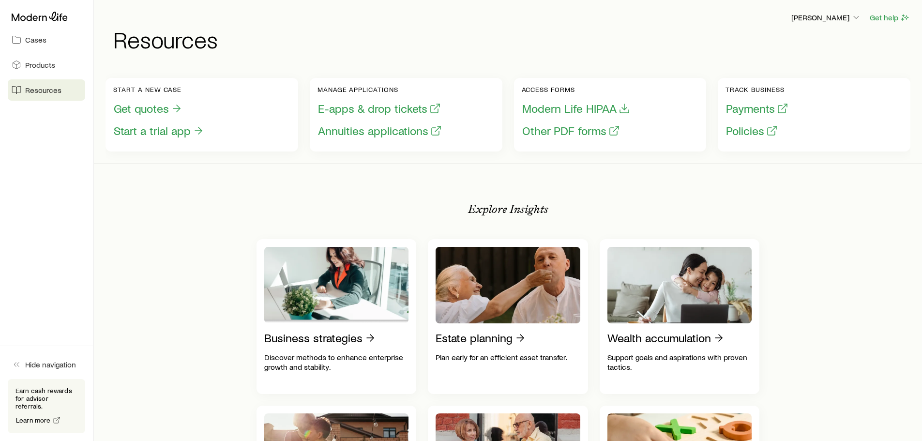
click at [354, 110] on button "E-apps & drop tickets" at bounding box center [379, 108] width 124 height 15
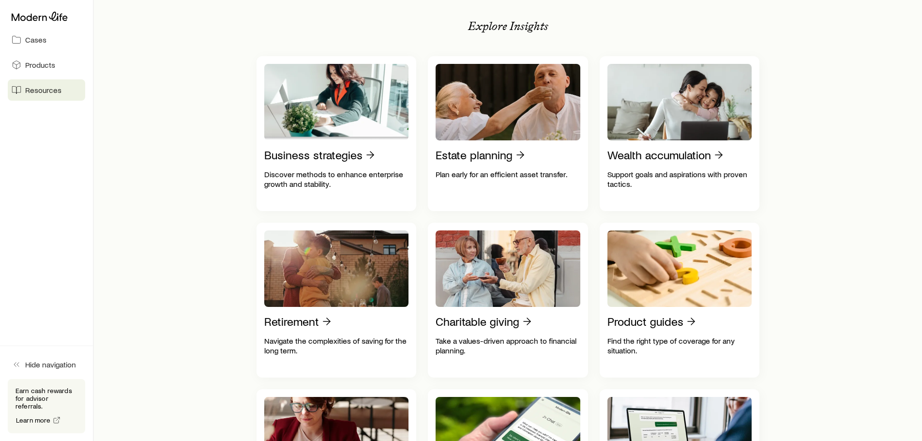
scroll to position [194, 0]
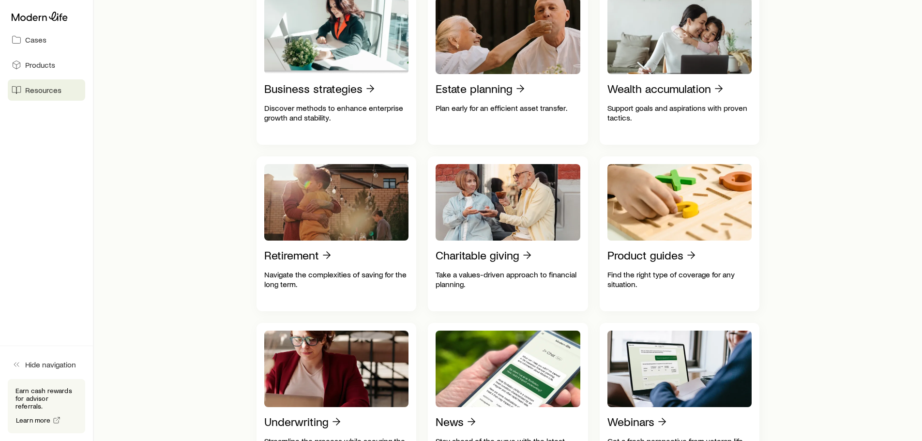
scroll to position [435, 0]
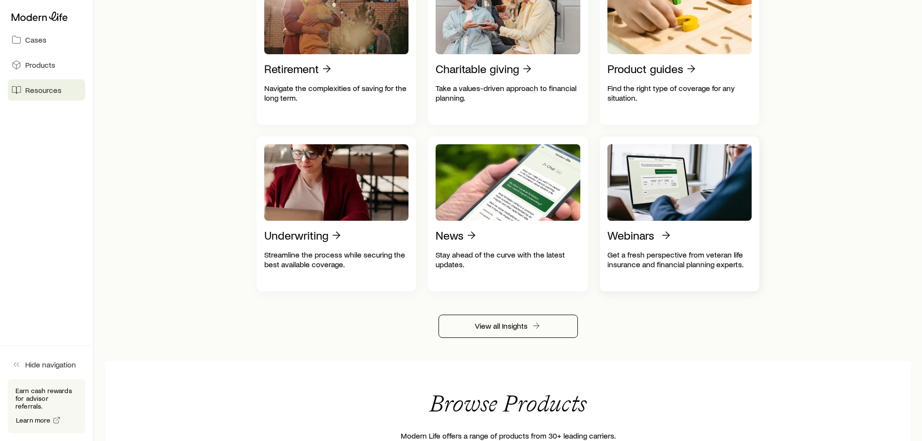
click at [660, 189] on img at bounding box center [679, 182] width 145 height 76
click at [639, 242] on p "Webinars" at bounding box center [630, 235] width 47 height 14
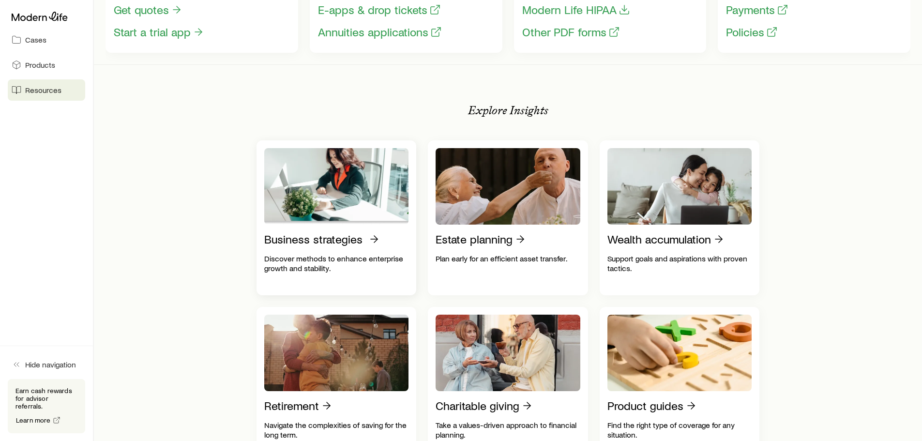
scroll to position [97, 0]
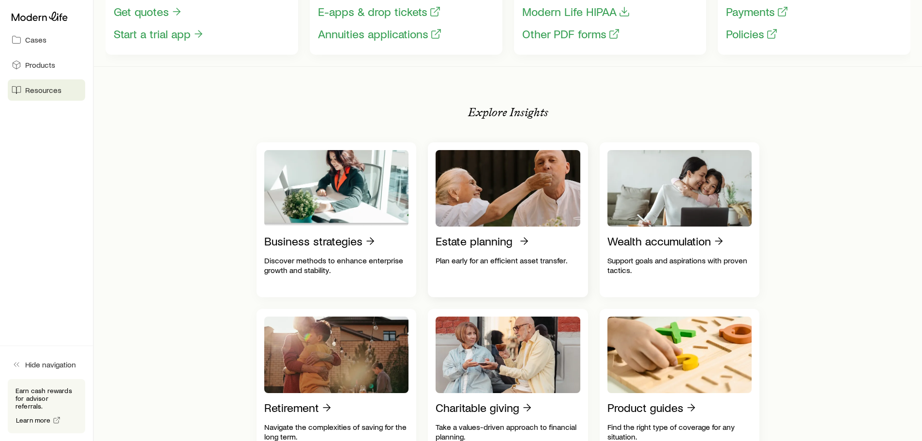
click at [499, 196] on img at bounding box center [507, 188] width 145 height 76
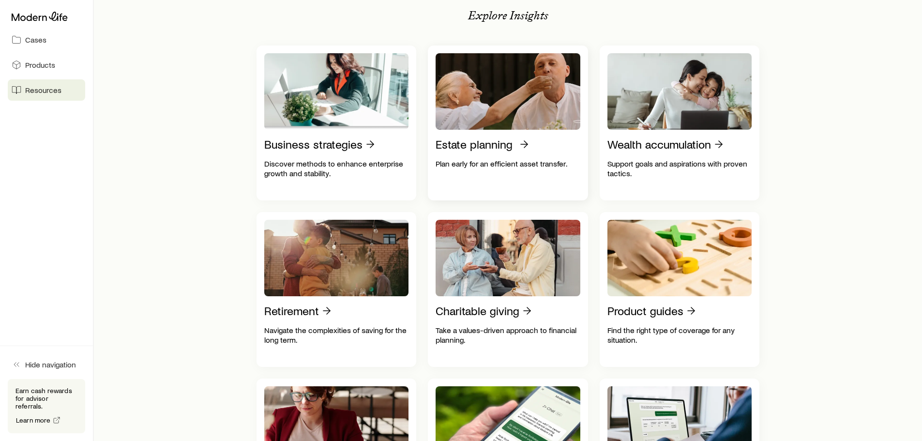
scroll to position [0, 0]
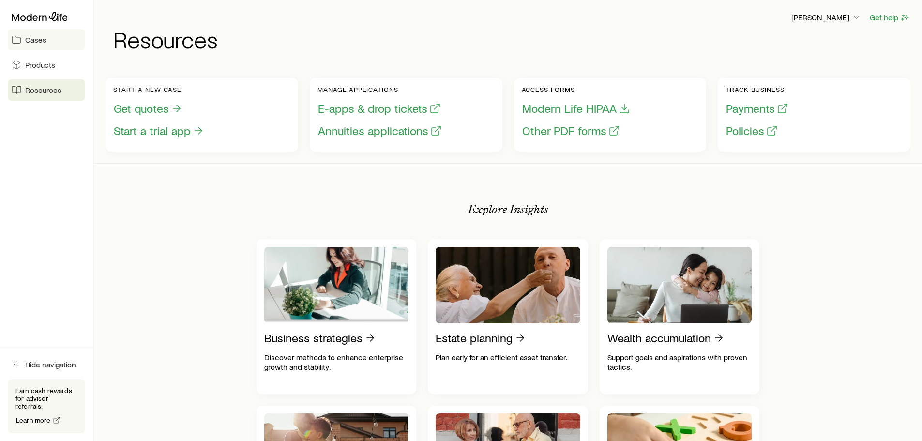
click at [34, 40] on span "Cases" at bounding box center [35, 40] width 21 height 10
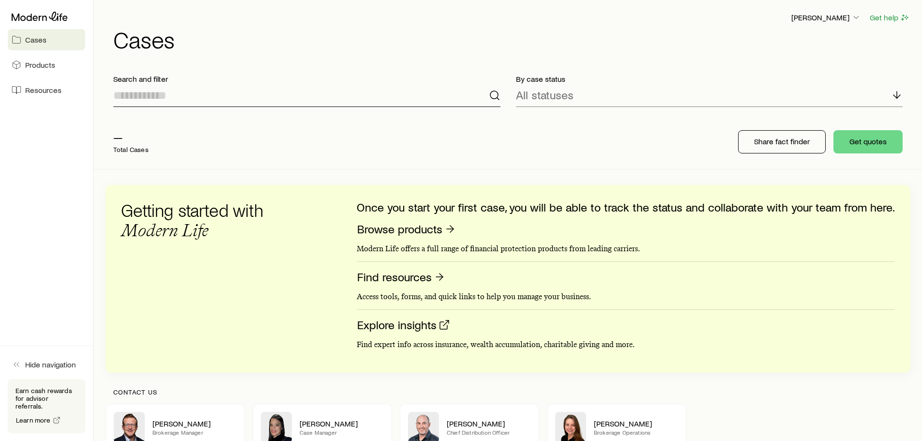
click at [214, 97] on input at bounding box center [306, 95] width 387 height 23
click at [589, 96] on div "All statuses" at bounding box center [709, 95] width 387 height 23
click at [458, 132] on div "— Total Cases Share fact finder Get quotes" at bounding box center [507, 142] width 805 height 54
click at [817, 20] on p "[PERSON_NAME]" at bounding box center [826, 18] width 70 height 10
click at [695, 117] on div "— Total Cases Share fact finder Get quotes" at bounding box center [507, 142] width 805 height 54
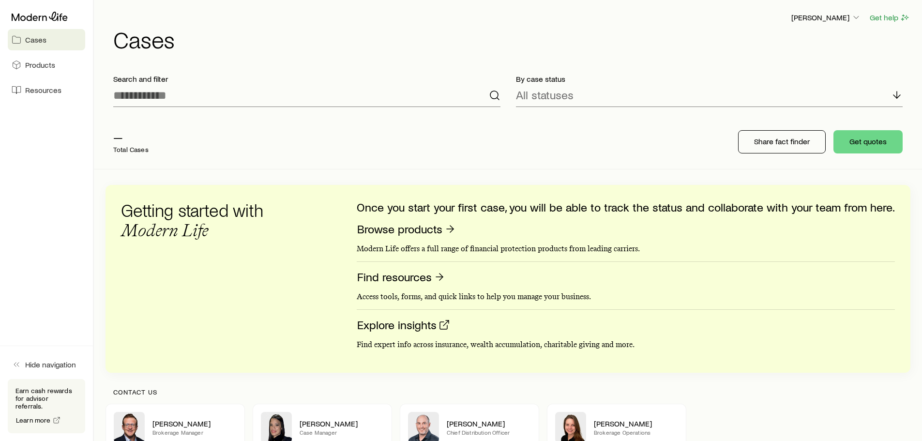
click at [567, 145] on div "— Total Cases Share fact finder Get quotes" at bounding box center [507, 142] width 805 height 54
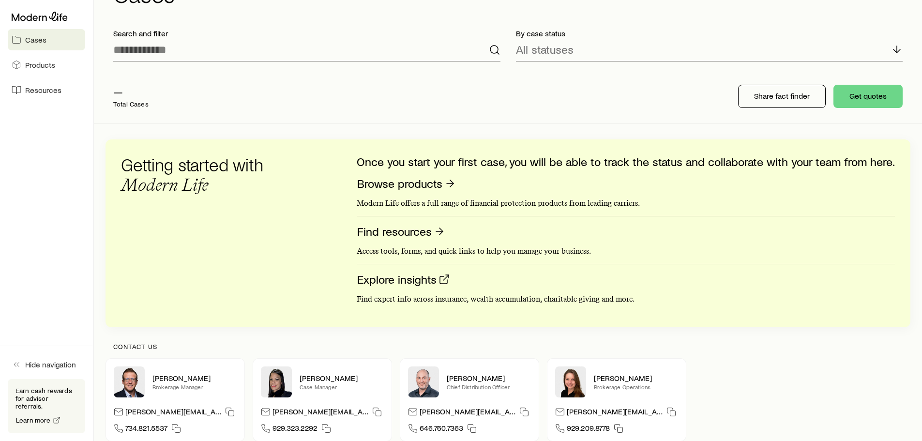
scroll to position [97, 0]
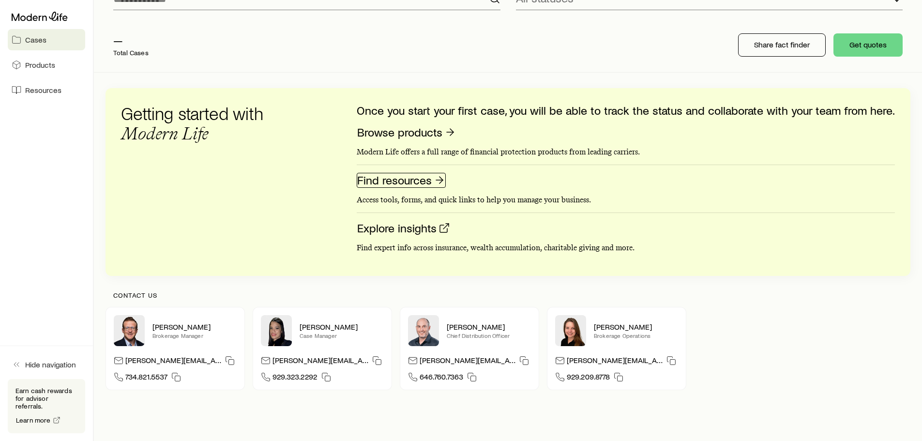
click at [419, 181] on link "Find resources" at bounding box center [401, 180] width 89 height 15
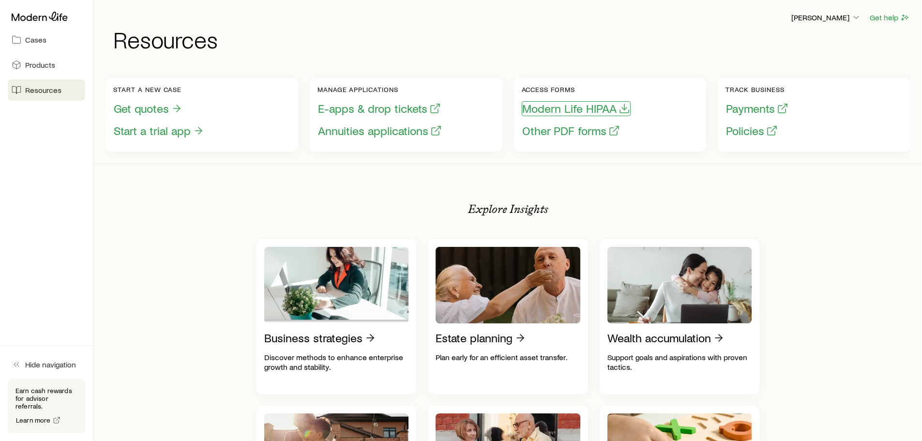
click at [547, 107] on button "Modern Life HIPAA" at bounding box center [576, 108] width 109 height 15
click at [148, 105] on button "Get quotes" at bounding box center [148, 108] width 70 height 15
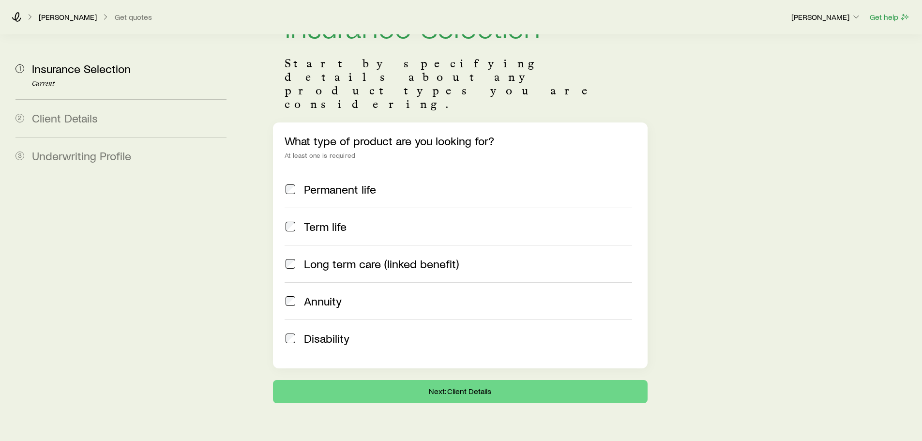
scroll to position [57, 0]
click at [296, 256] on span at bounding box center [290, 263] width 12 height 14
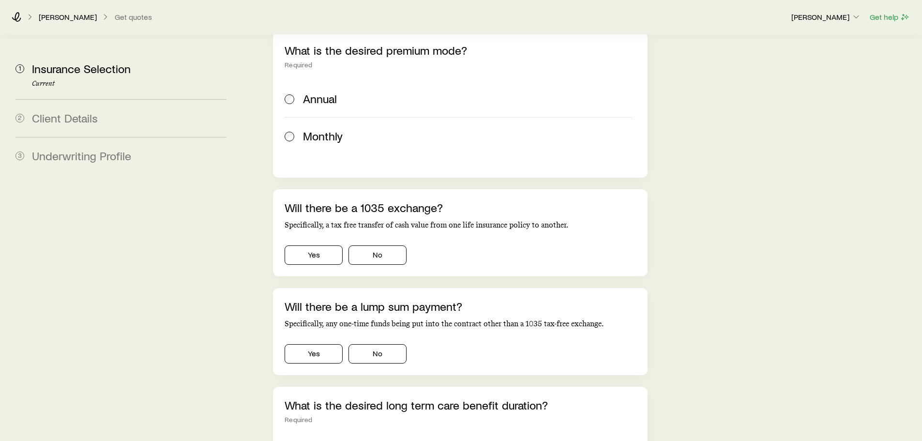
scroll to position [658, 0]
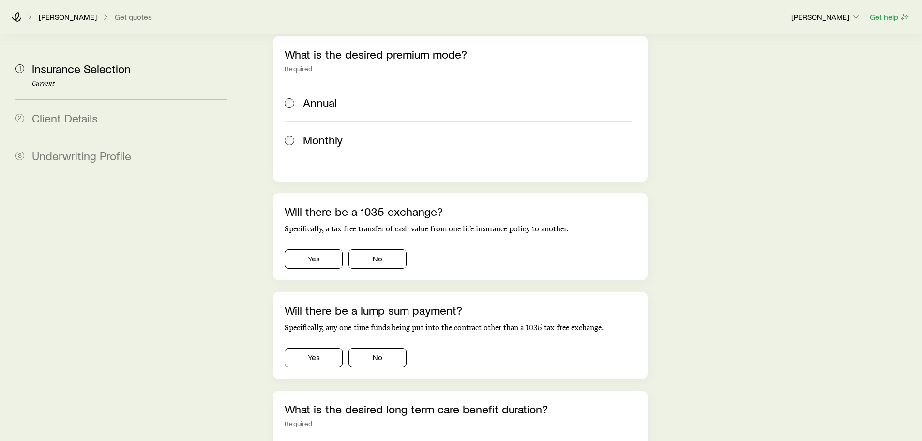
click at [80, 120] on span "Client Details" at bounding box center [65, 118] width 66 height 14
click at [65, 120] on span "Client Details" at bounding box center [65, 118] width 66 height 14
click at [72, 157] on span "Underwriting Profile" at bounding box center [81, 156] width 99 height 14
click at [64, 114] on span "Client Details" at bounding box center [65, 118] width 66 height 14
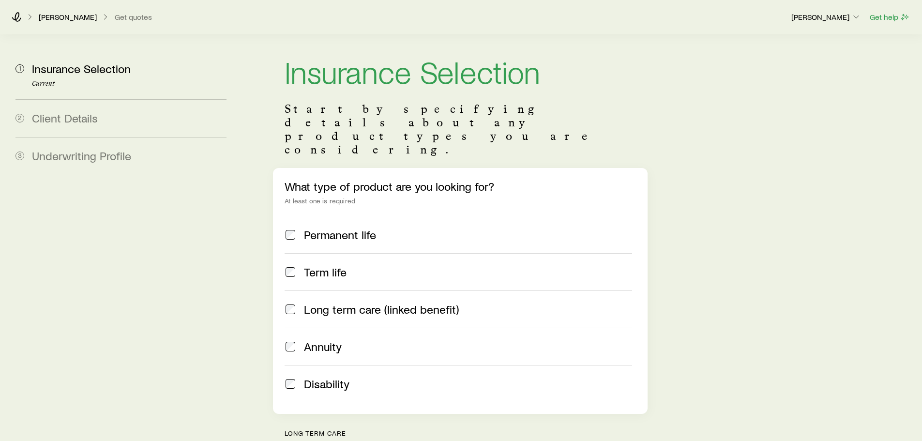
scroll to position [0, 0]
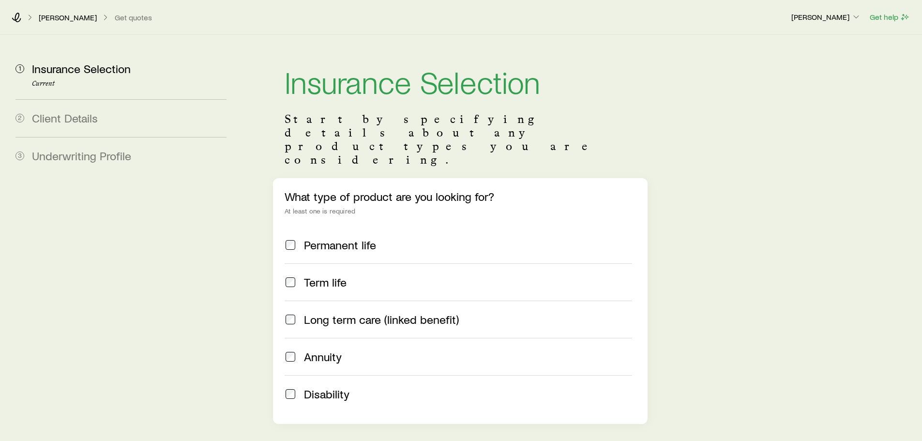
click at [81, 18] on p "[PERSON_NAME]" at bounding box center [68, 18] width 58 height 10
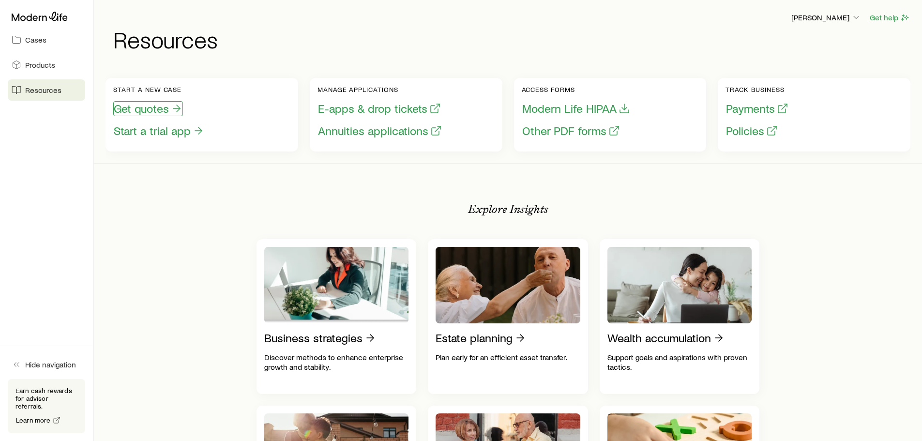
click at [161, 111] on button "Get quotes" at bounding box center [148, 108] width 70 height 15
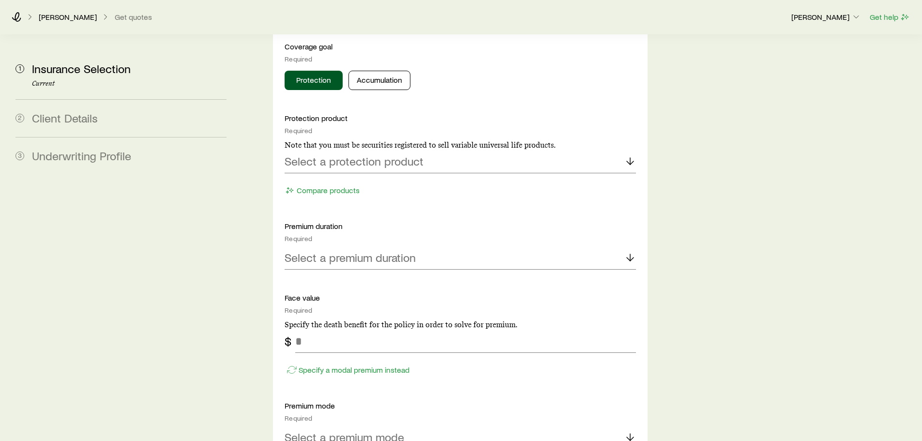
scroll to position [484, 0]
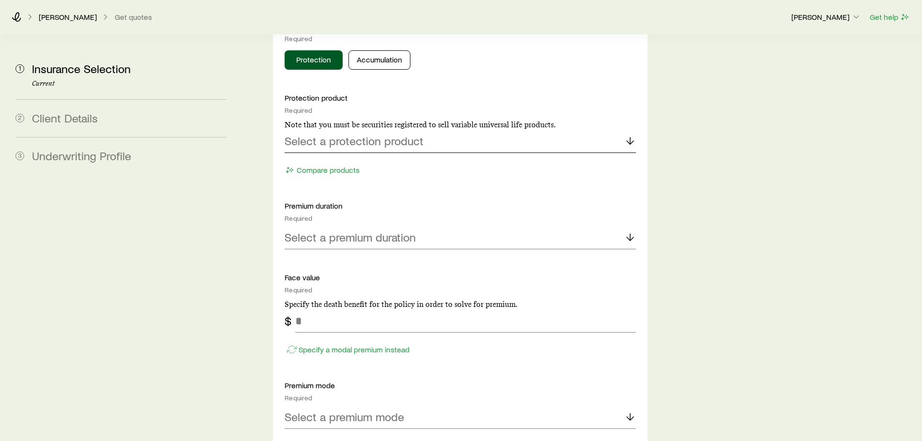
click at [357, 130] on div "Select a protection product" at bounding box center [459, 141] width 351 height 23
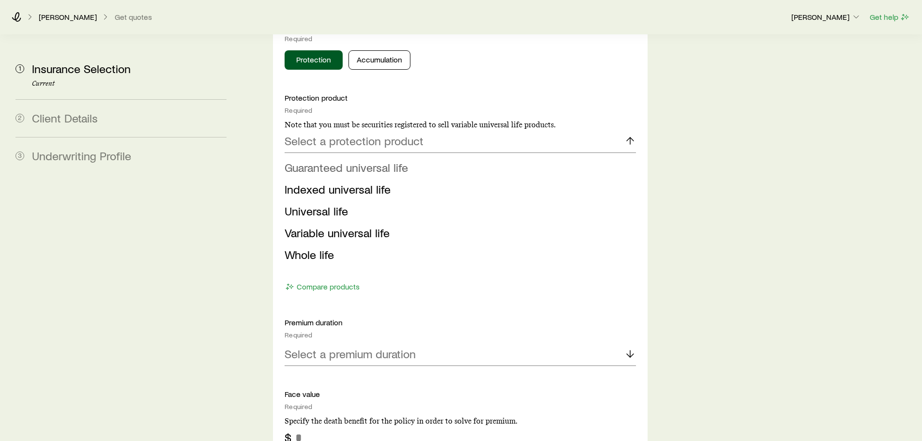
click at [362, 160] on span "Guaranteed universal life" at bounding box center [345, 167] width 123 height 14
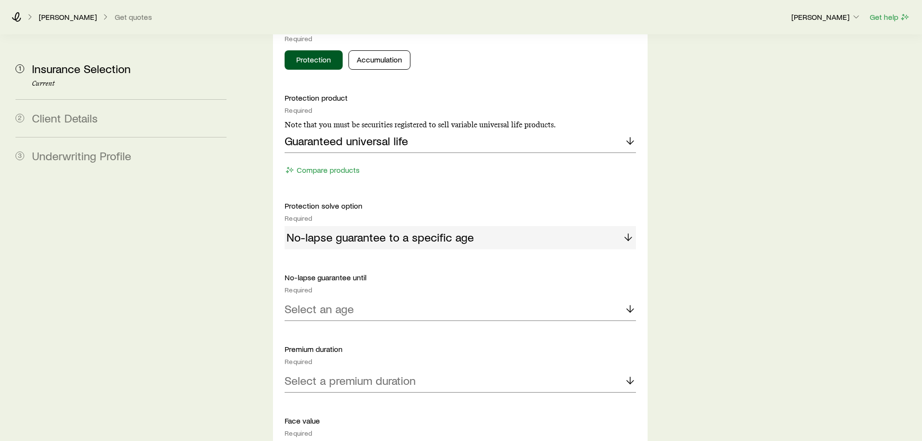
click at [315, 165] on footer "Compare products" at bounding box center [459, 171] width 351 height 13
click at [316, 165] on button "Compare products" at bounding box center [321, 170] width 75 height 11
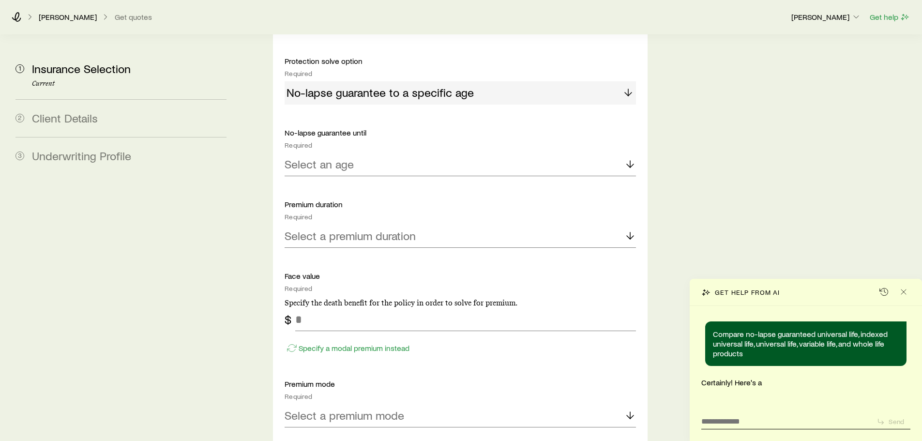
scroll to position [629, 0]
click at [341, 157] on p "Select an age" at bounding box center [318, 164] width 69 height 14
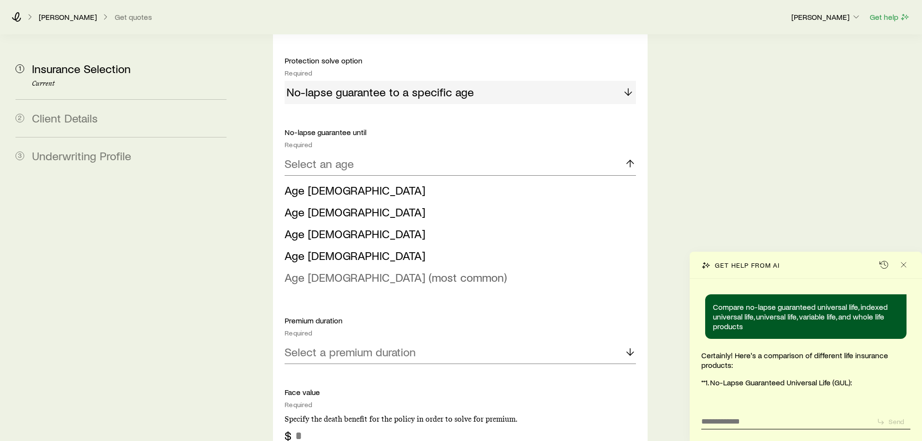
click at [328, 270] on span "Age [DEMOGRAPHIC_DATA] (most common)" at bounding box center [395, 277] width 222 height 14
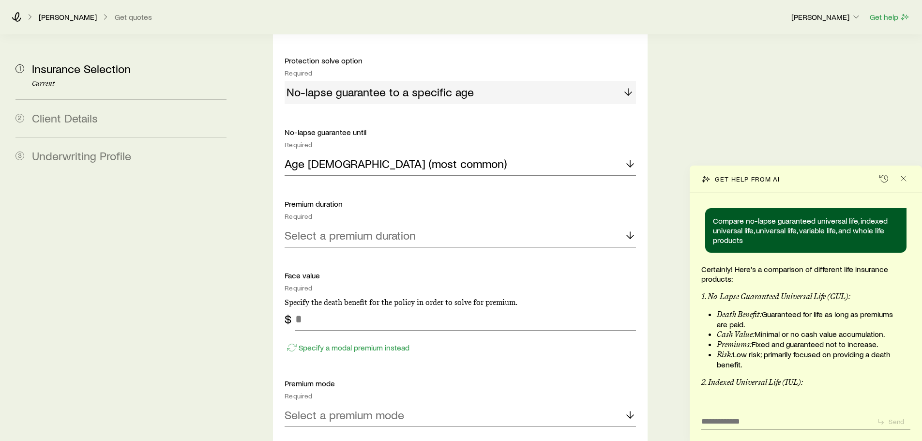
click at [363, 228] on p "Select a premium duration" at bounding box center [349, 235] width 131 height 14
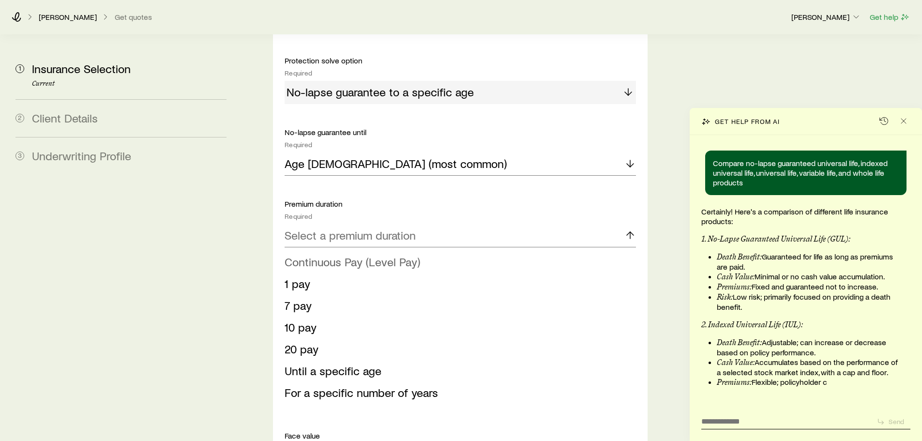
click at [344, 254] on span "Continuous Pay (Level Pay)" at bounding box center [351, 261] width 135 height 14
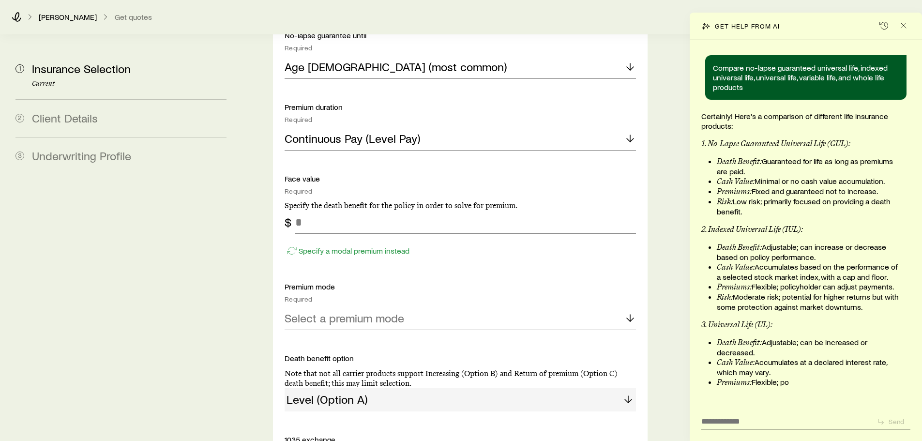
scroll to position [774, 0]
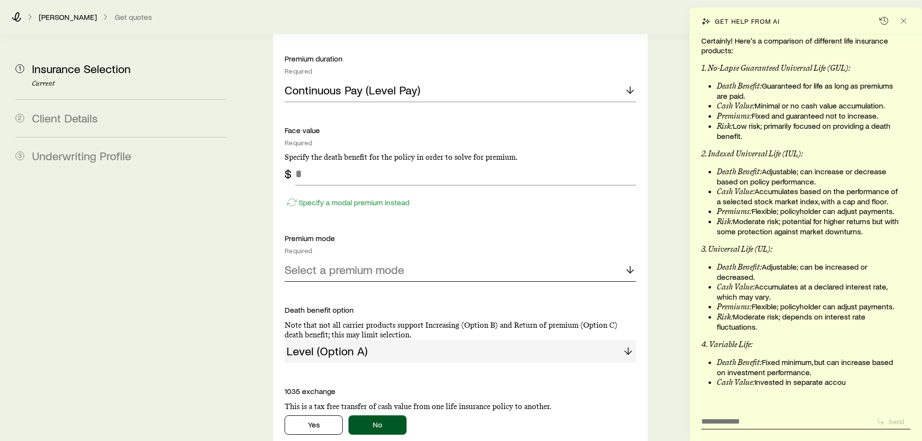
click at [366, 263] on p "Select a premium mode" at bounding box center [344, 270] width 120 height 14
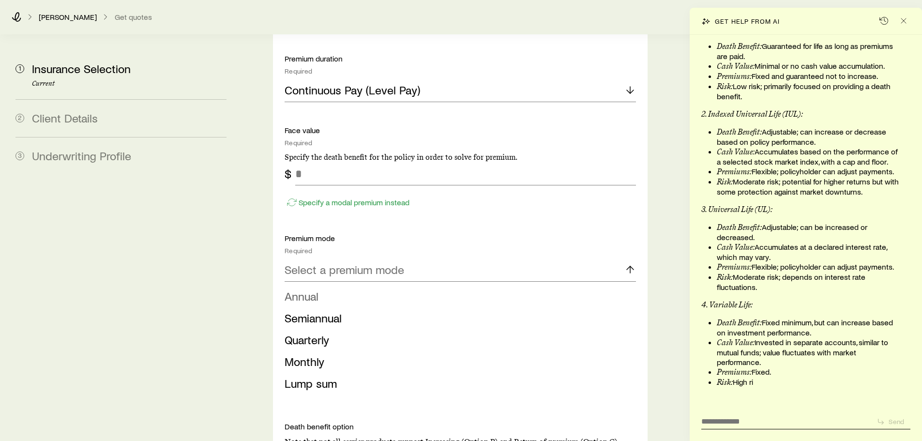
click at [340, 285] on li "Annual" at bounding box center [456, 296] width 345 height 22
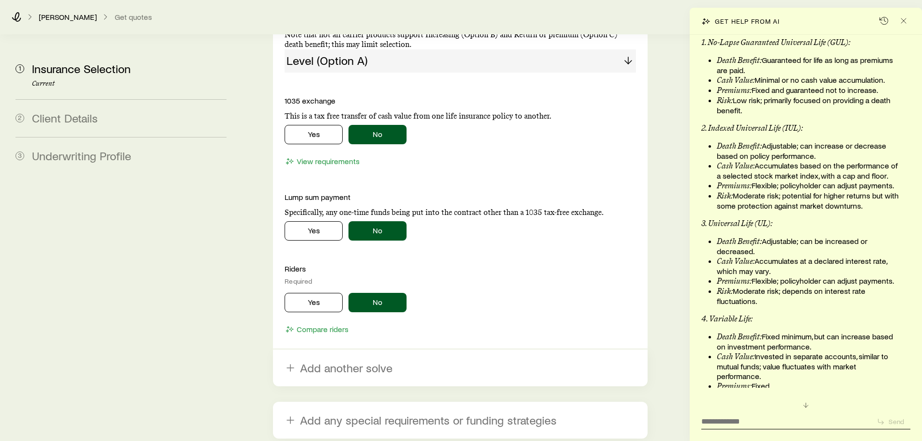
scroll to position [40, 0]
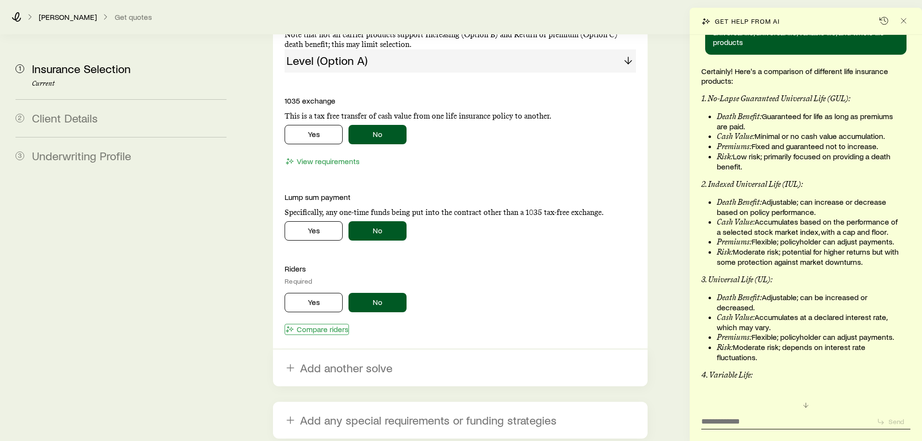
click at [302, 324] on button "Compare riders" at bounding box center [316, 329] width 64 height 11
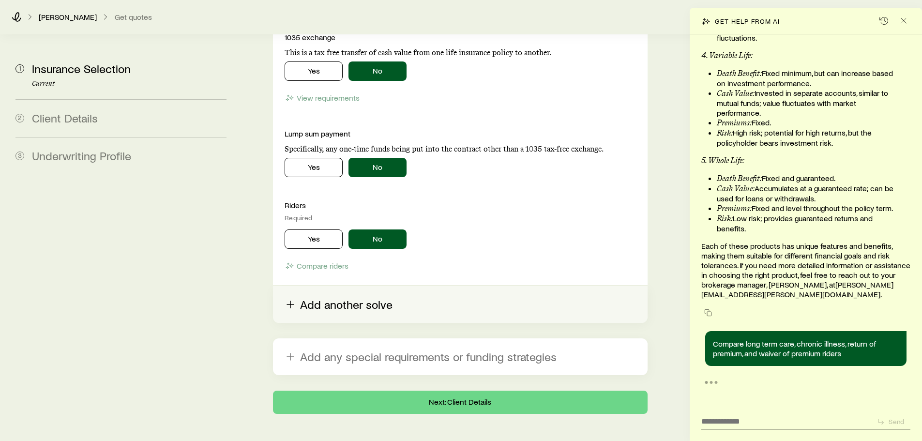
scroll to position [1139, 0]
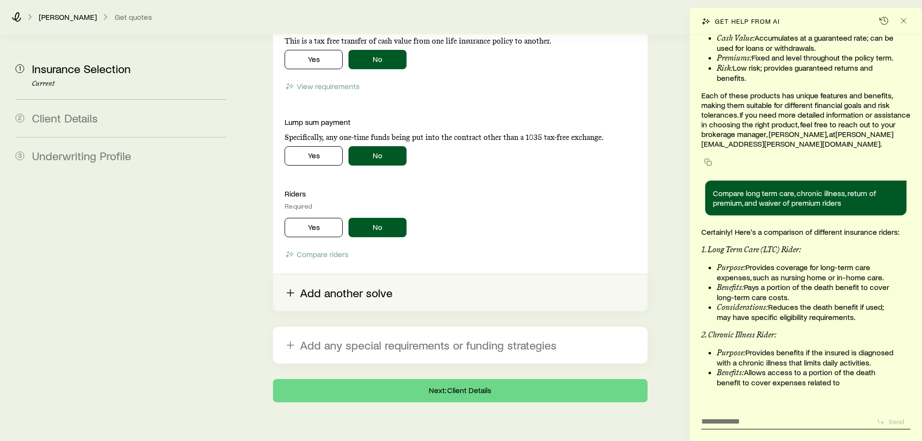
click at [385, 274] on button "Add another solve" at bounding box center [460, 292] width 374 height 37
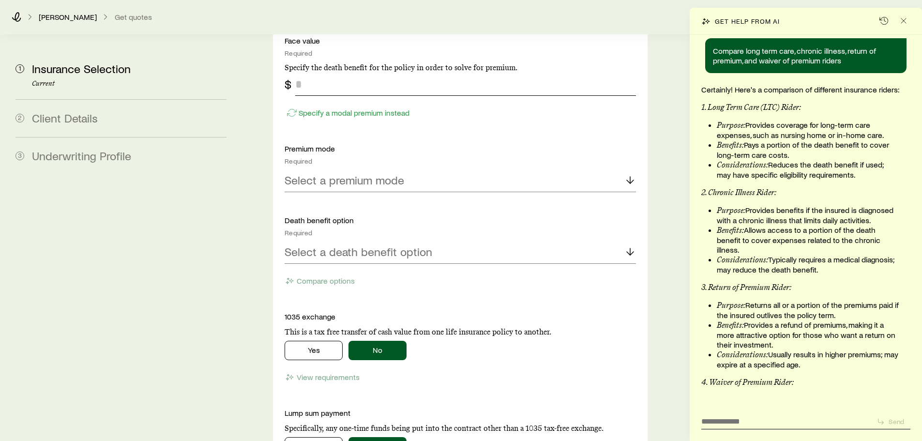
scroll to position [0, 0]
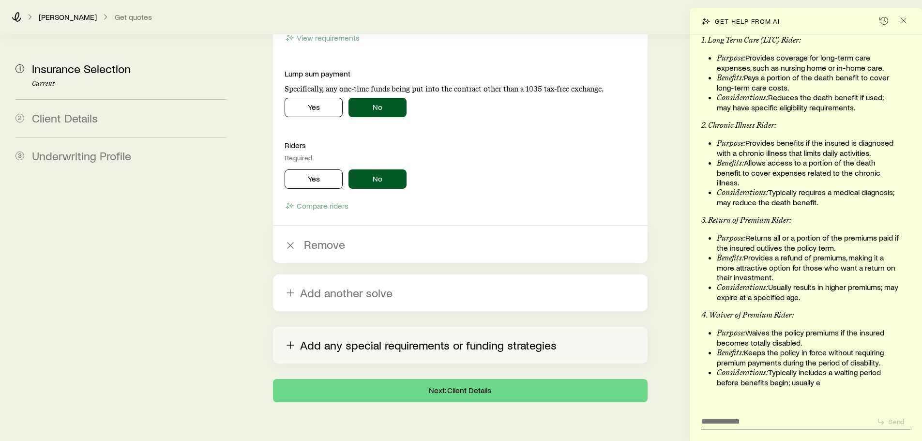
click at [415, 327] on button "Add any special requirements or funding strategies" at bounding box center [460, 345] width 374 height 37
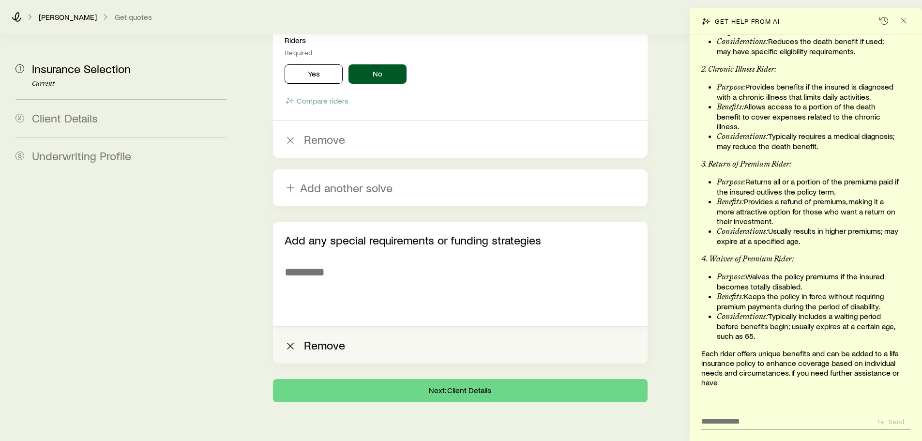
click at [316, 327] on button "Remove" at bounding box center [460, 345] width 374 height 37
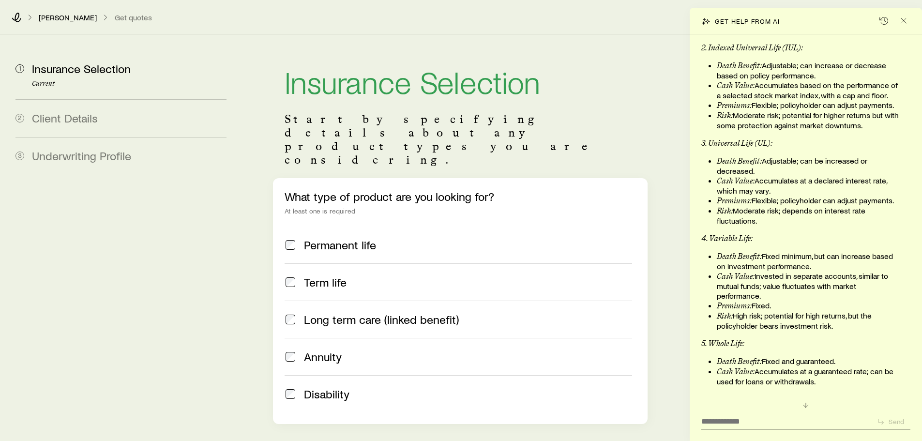
click at [480, 139] on p "Start by specifying details about any product types you are considering." at bounding box center [459, 139] width 351 height 54
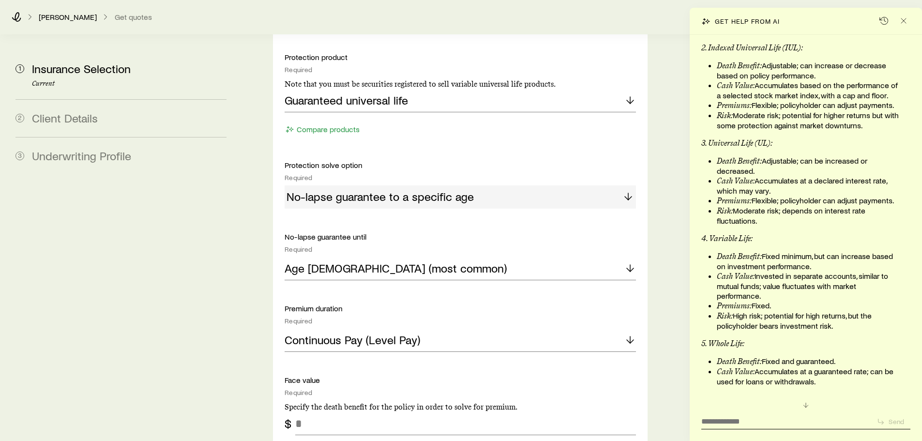
scroll to position [532, 0]
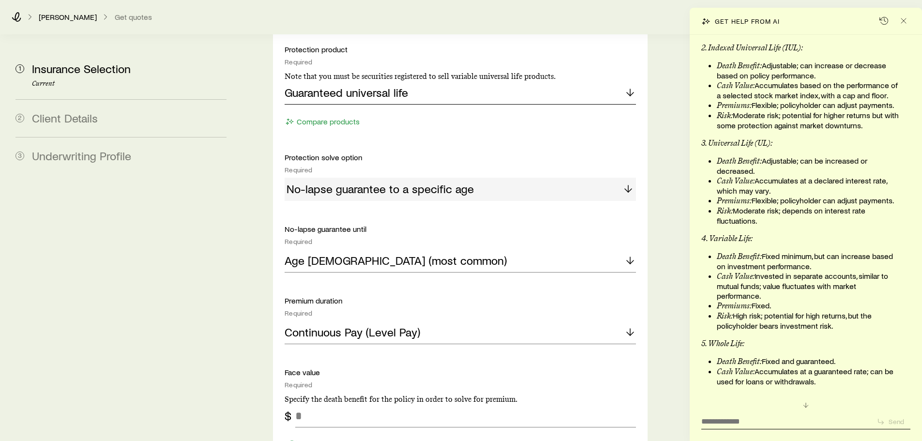
click at [554, 81] on div "Guaranteed universal life" at bounding box center [459, 92] width 351 height 23
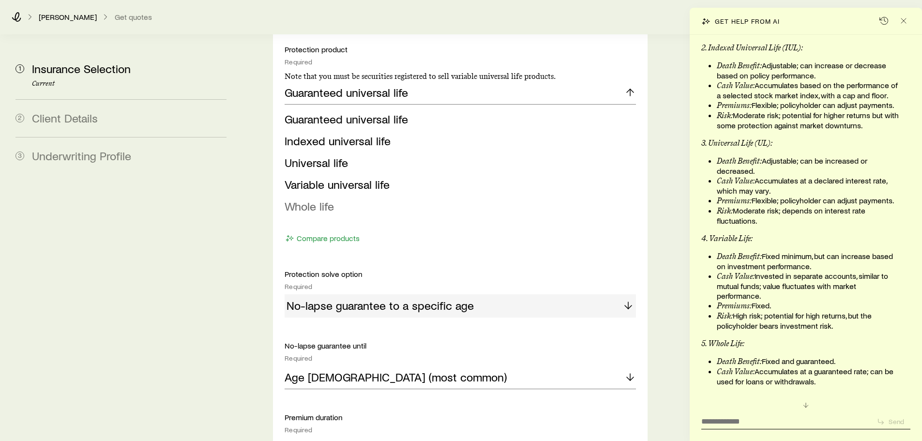
click at [352, 195] on li "Whole life" at bounding box center [456, 206] width 345 height 22
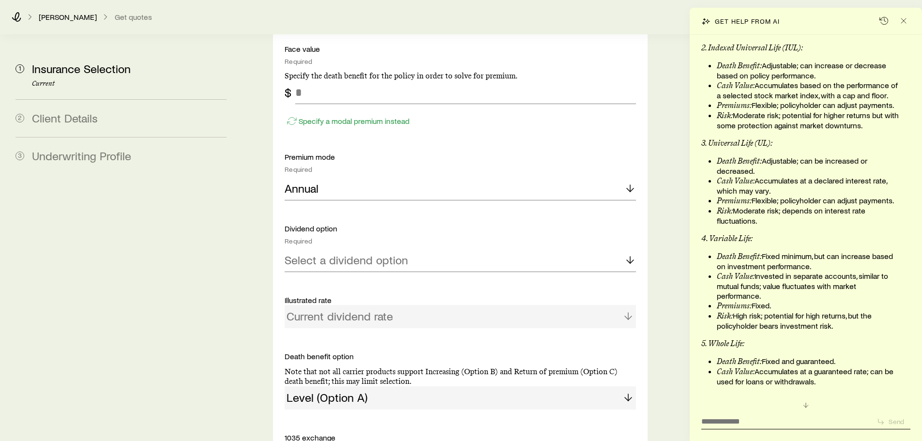
scroll to position [823, 0]
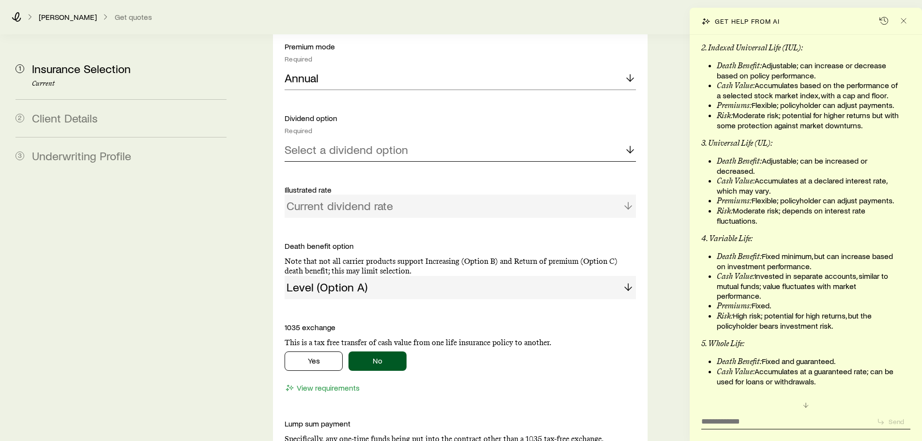
click at [489, 138] on div "Select a dividend option" at bounding box center [459, 149] width 351 height 23
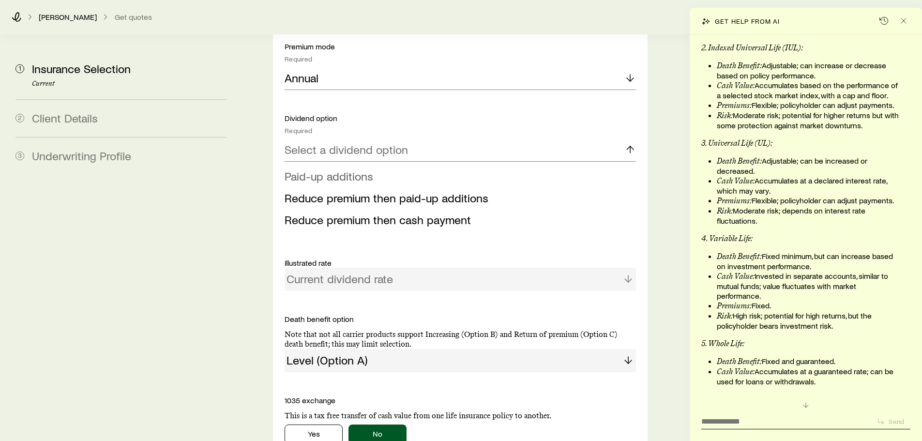
click at [369, 169] on span "Paid-up additions" at bounding box center [328, 176] width 89 height 14
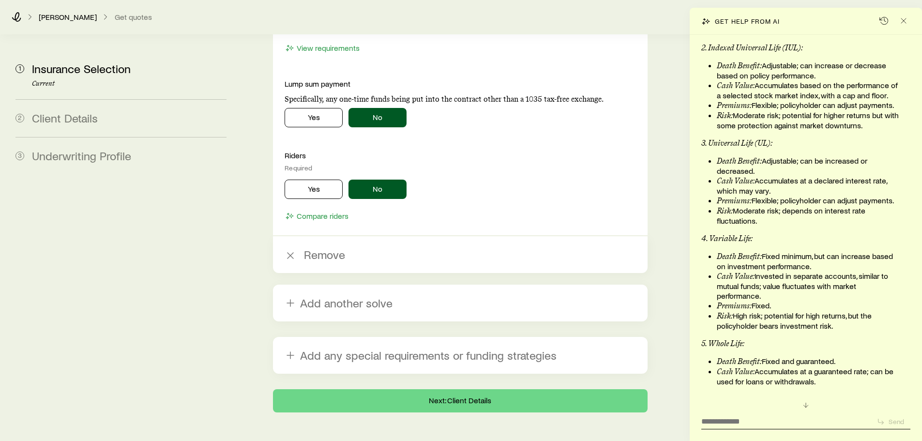
scroll to position [2044, 0]
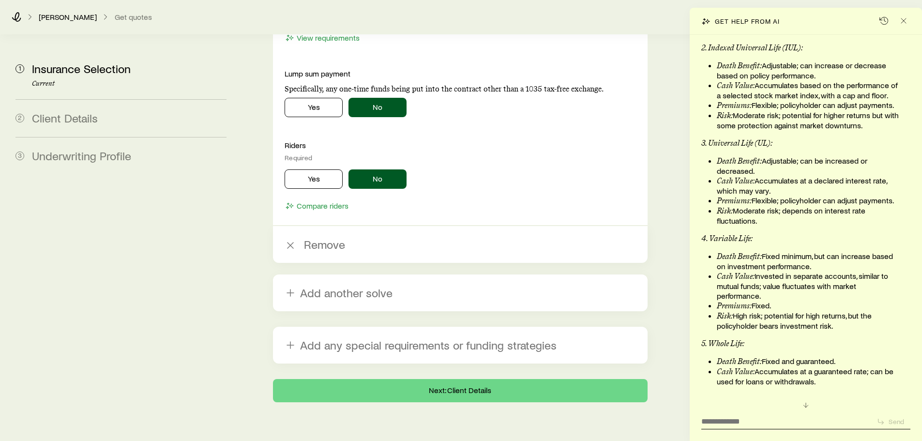
click at [99, 160] on span "Underwriting Profile" at bounding box center [81, 156] width 99 height 14
click at [83, 125] on div "2 Client Details" at bounding box center [120, 118] width 211 height 38
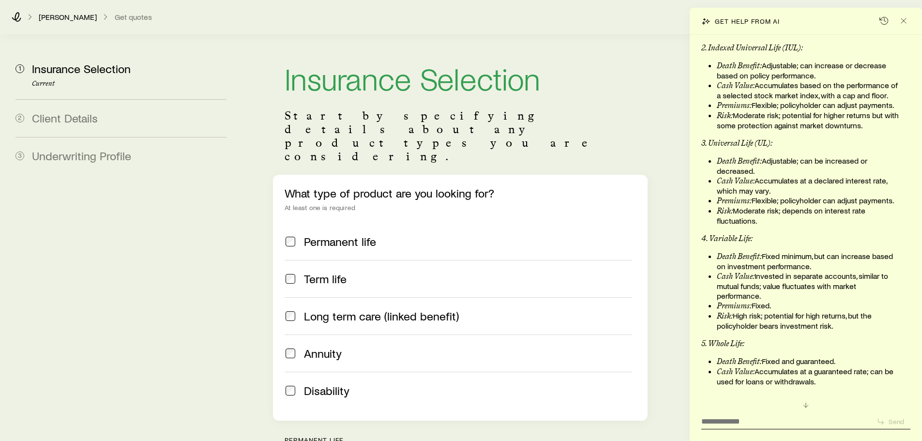
scroll to position [0, 0]
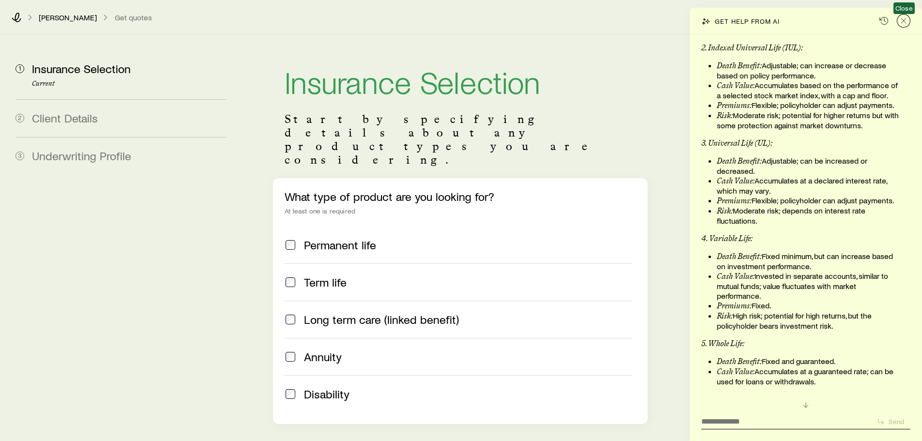
click at [906, 23] on icon "Close" at bounding box center [903, 21] width 10 height 10
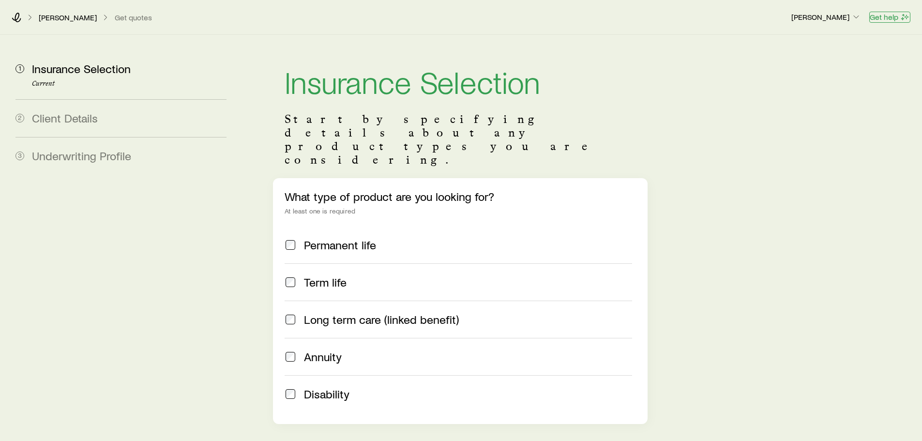
click at [888, 16] on button "Get help" at bounding box center [889, 17] width 41 height 11
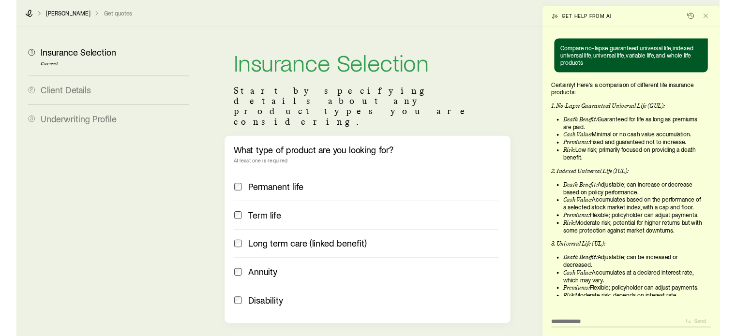
scroll to position [854, 0]
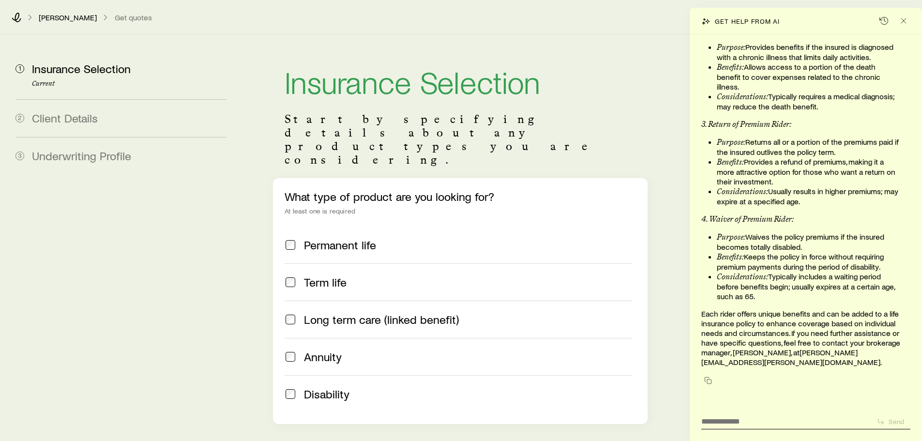
click at [649, 31] on div "[PERSON_NAME] Get quotes [PERSON_NAME] Get help" at bounding box center [461, 17] width 922 height 35
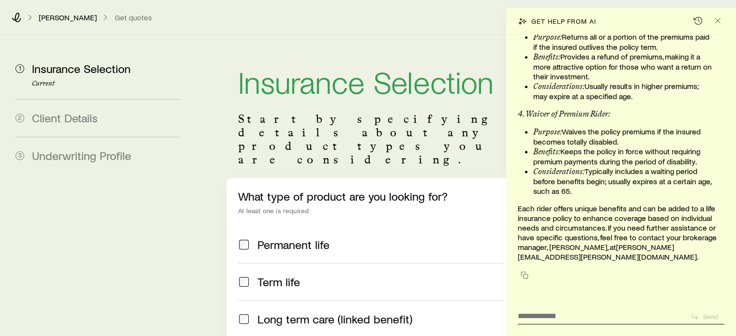
scroll to position [954, 0]
